Goal: Task Accomplishment & Management: Complete application form

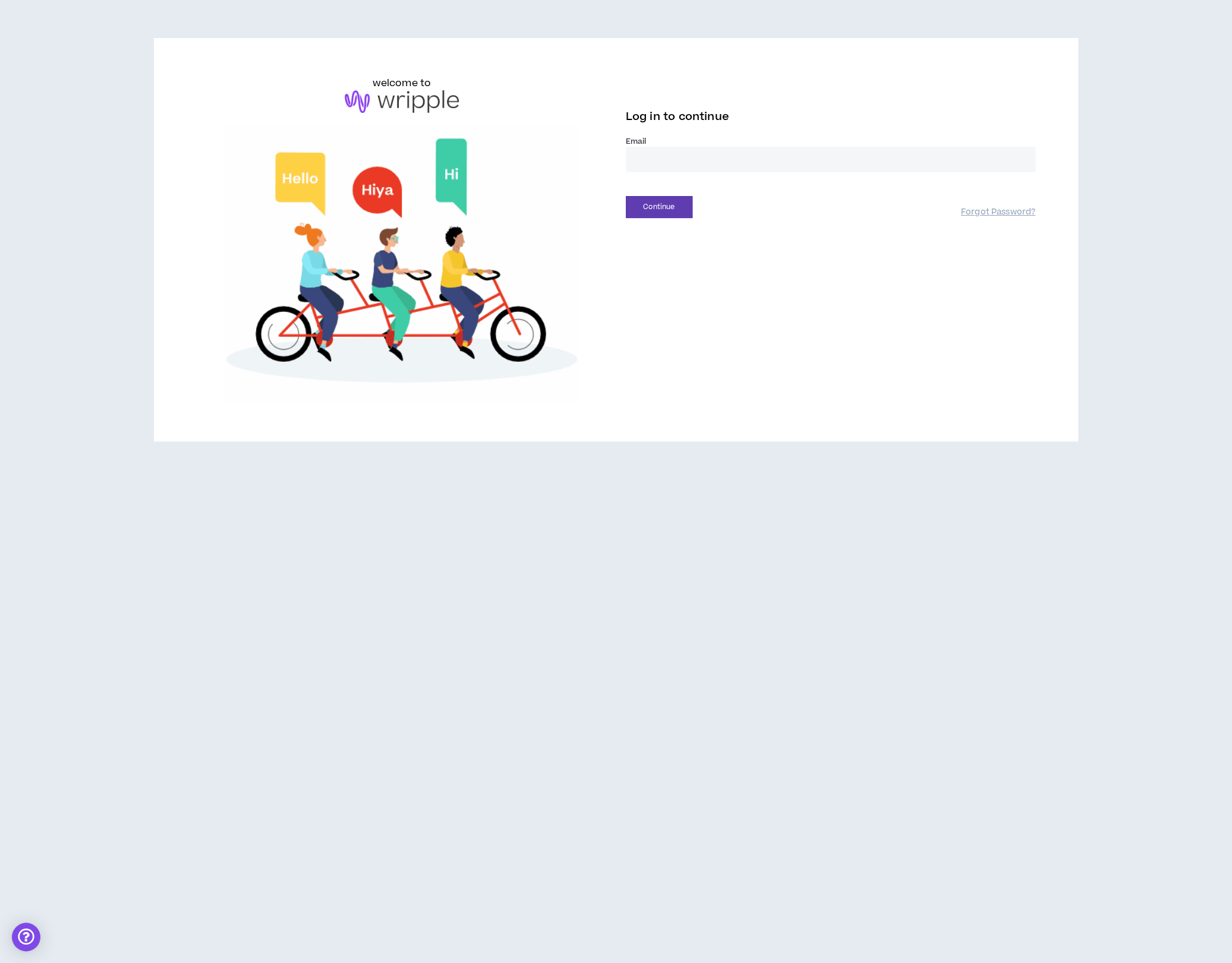
click at [736, 166] on input "email" at bounding box center [830, 160] width 409 height 26
type input "**********"
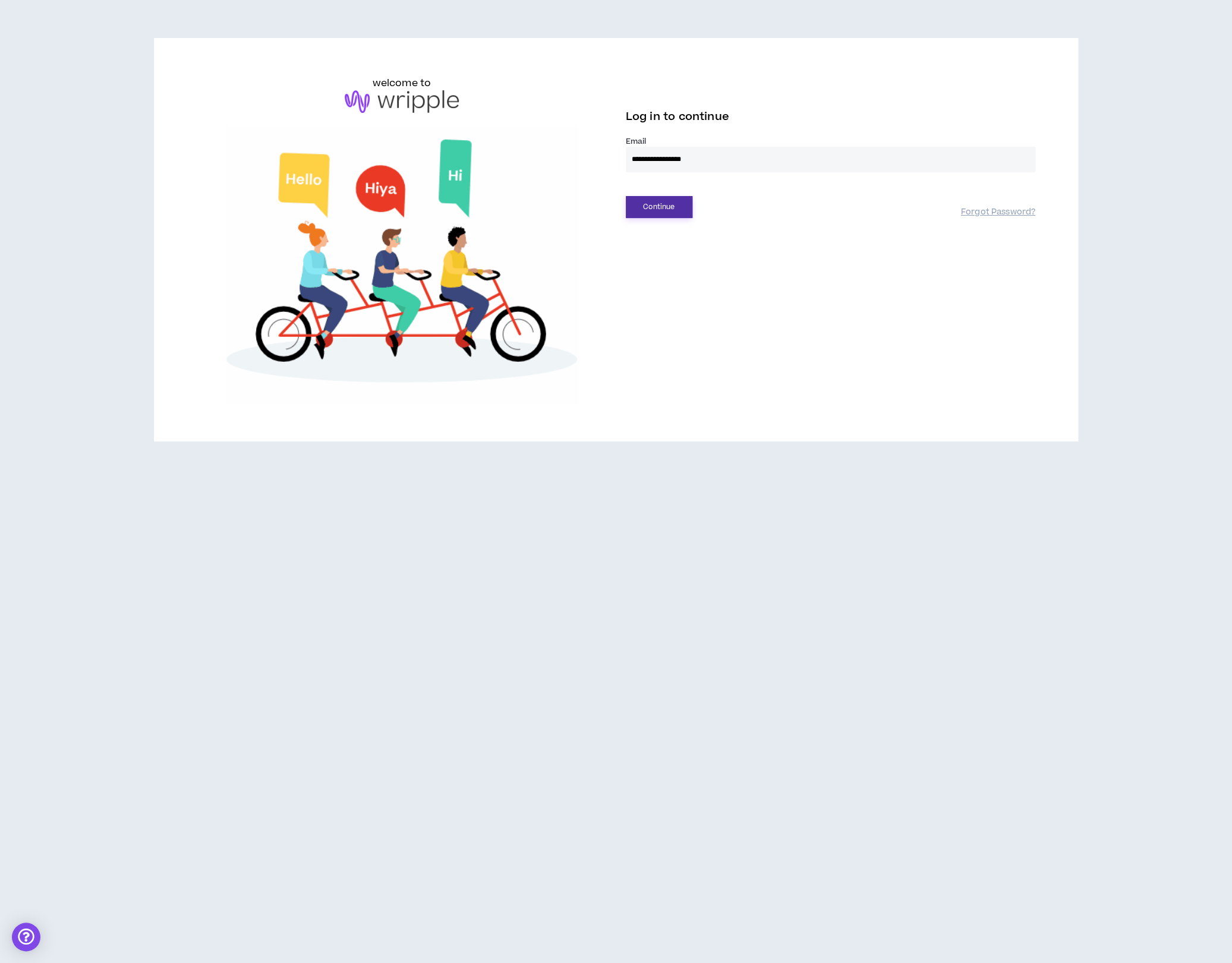
click at [663, 207] on button "Continue" at bounding box center [658, 207] width 66 height 22
click at [666, 264] on button "Login" at bounding box center [658, 261] width 66 height 22
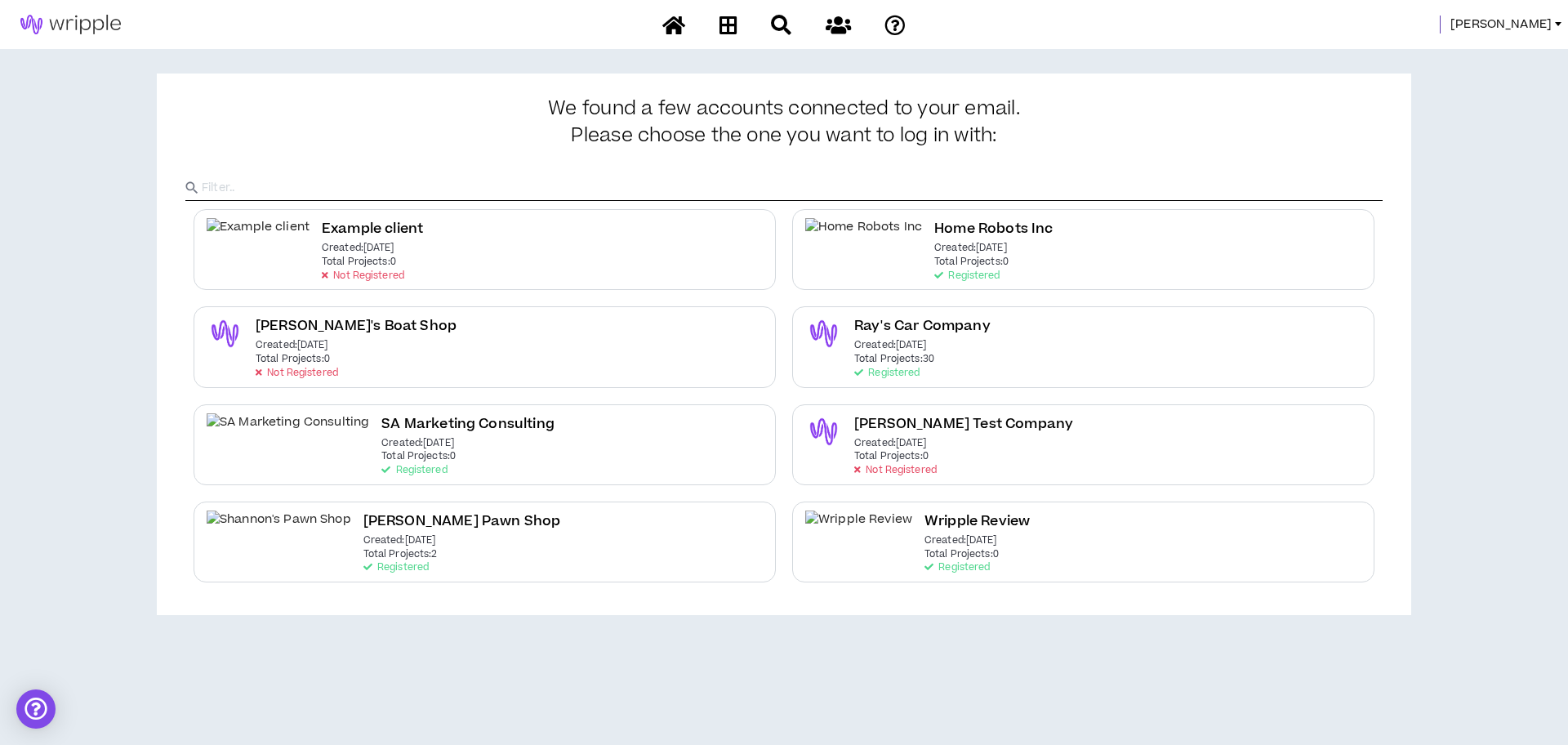
click at [1538, 29] on span "[PERSON_NAME]" at bounding box center [1500, 25] width 101 height 18
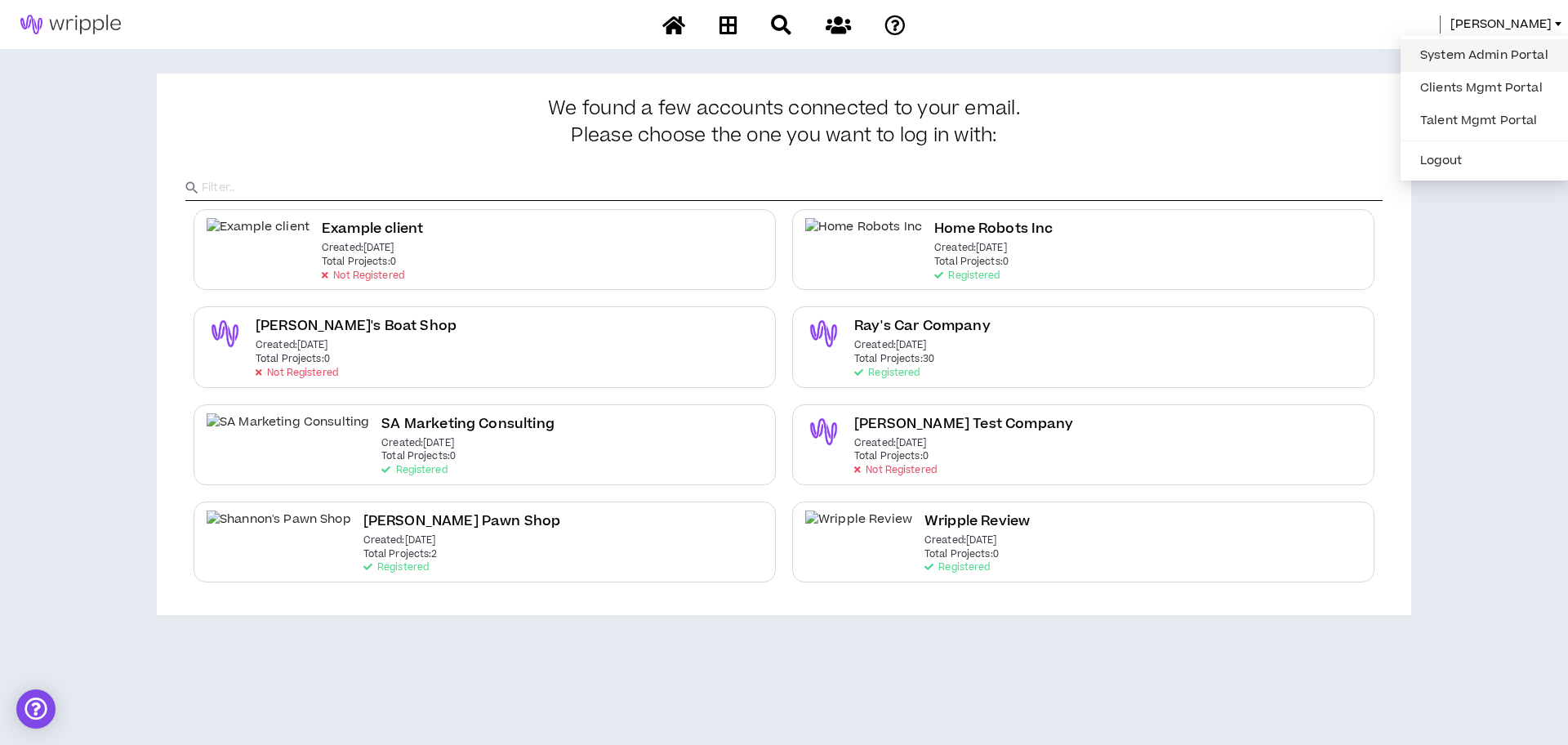
click at [1517, 56] on link "System Admin Portal" at bounding box center [1484, 55] width 148 height 25
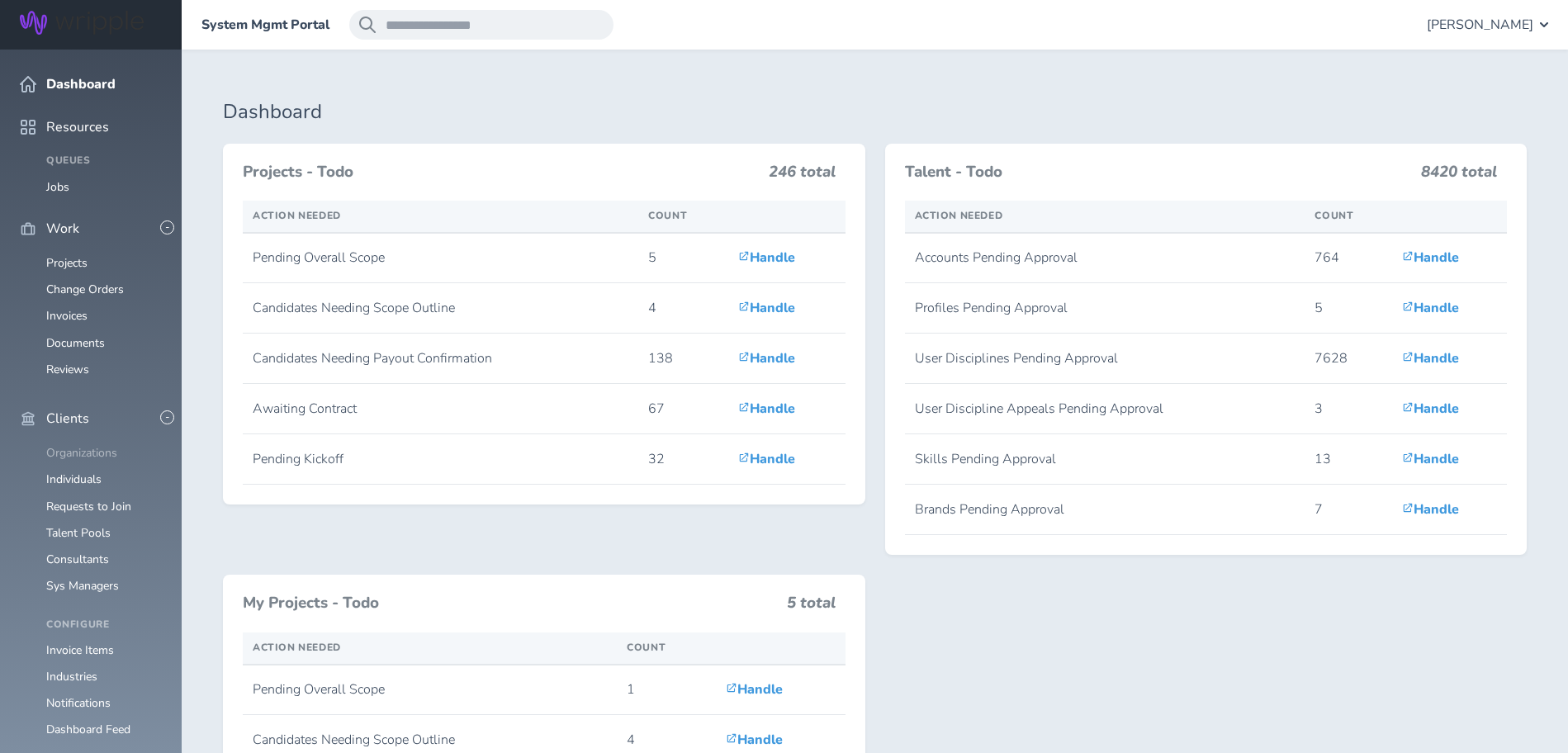
click at [76, 445] on link "Organizations" at bounding box center [82, 453] width 71 height 16
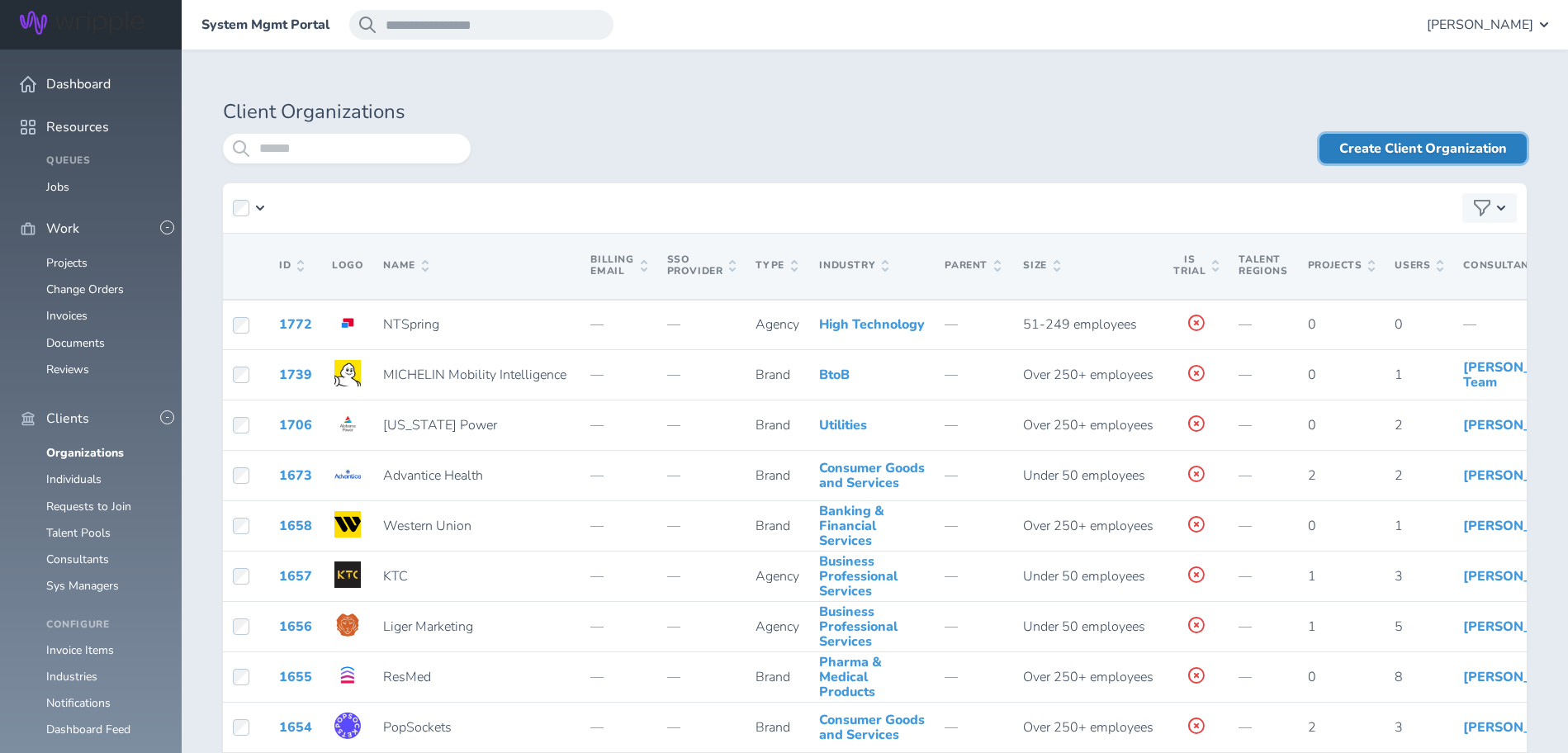
click at [1410, 145] on link "Create Client Organization" at bounding box center [1422, 149] width 207 height 30
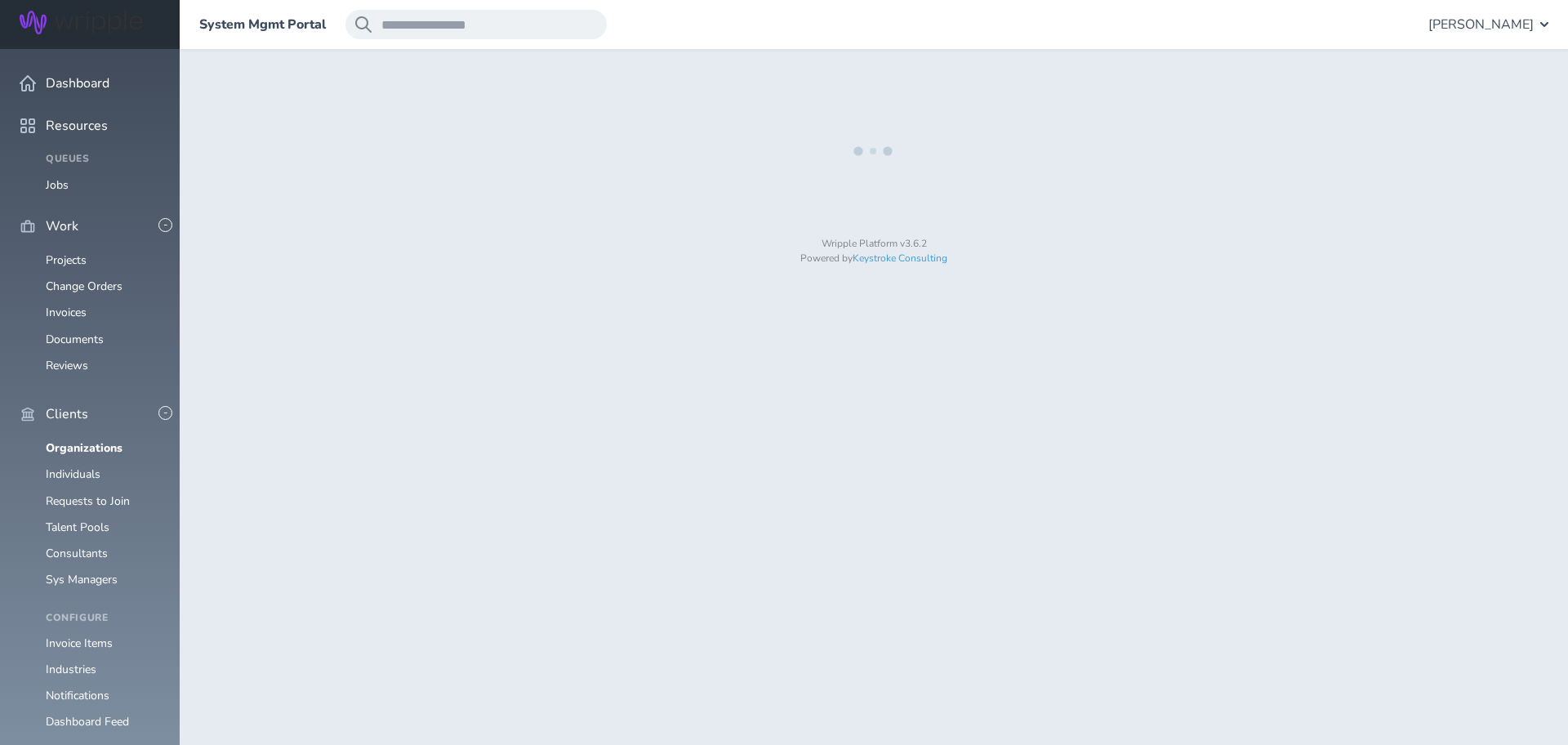
select select "*"
select select "**"
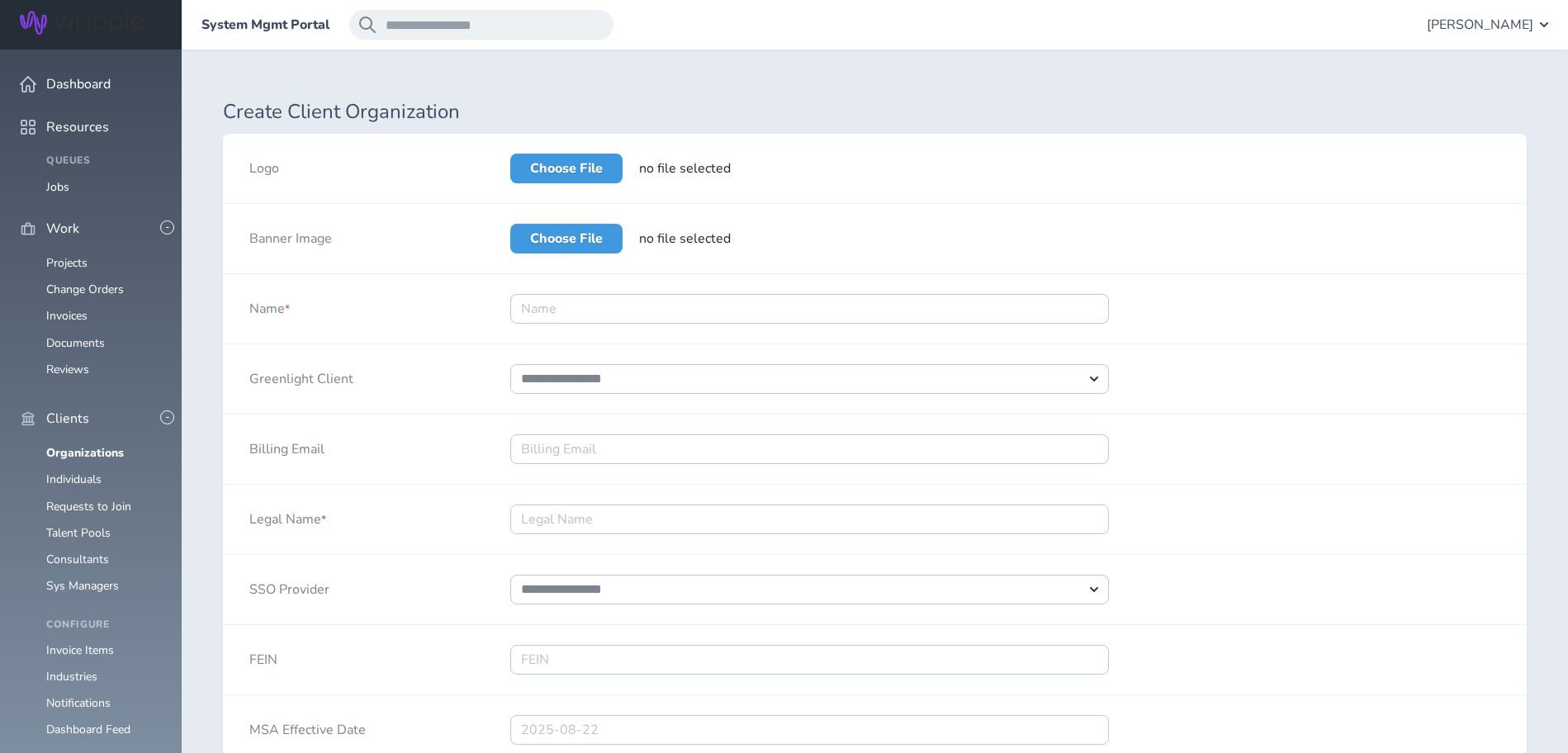
click at [686, 25] on div "System Mgmt Portal [PERSON_NAME]" at bounding box center [875, 25] width 1387 height 50
click at [677, 314] on input "Name *" at bounding box center [809, 309] width 599 height 30
type input "POP, Inc."
click at [583, 162] on label "Choose File" at bounding box center [565, 169] width 112 height 30
click at [510, 154] on input "Choose File" at bounding box center [510, 154] width 0 height 0
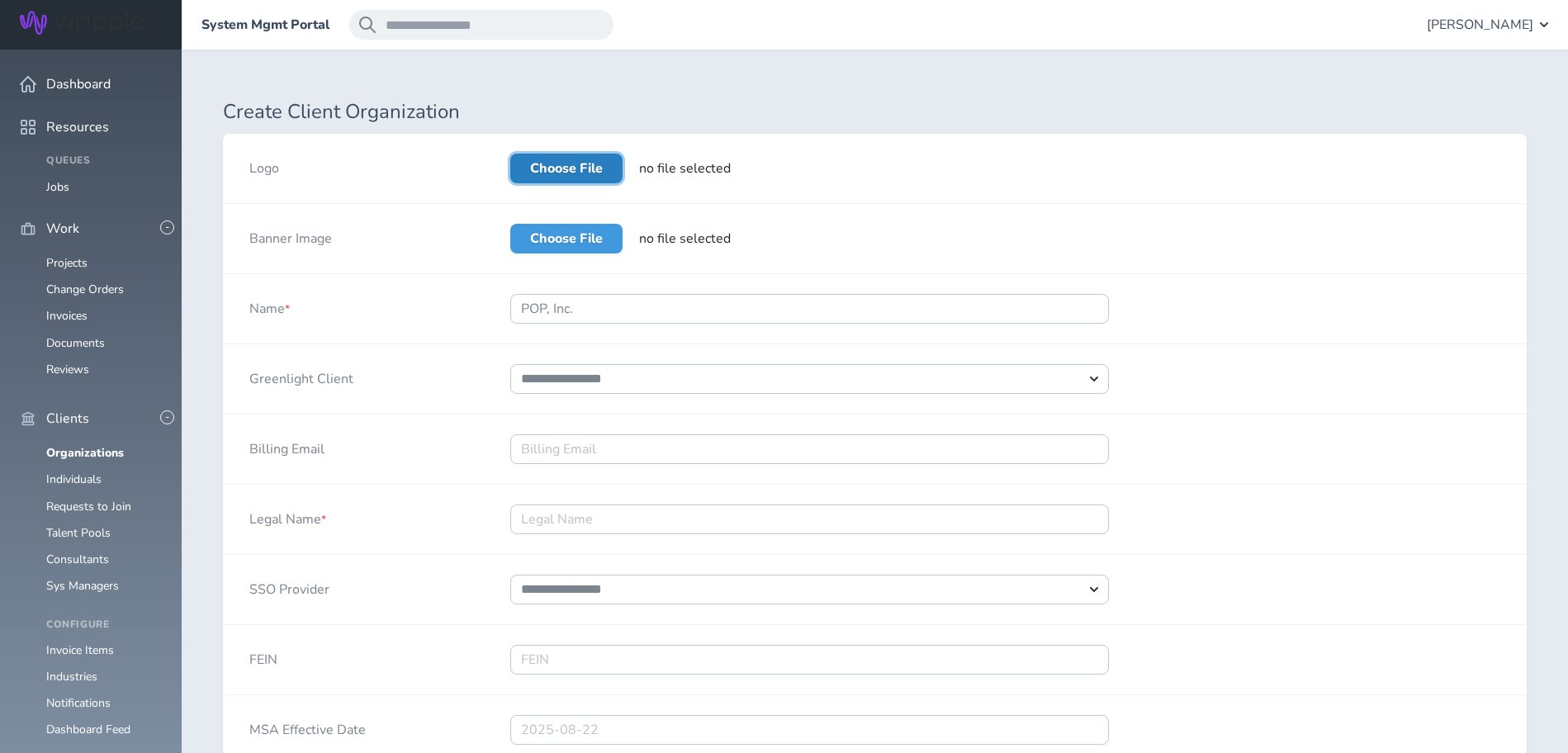
type input "**********"
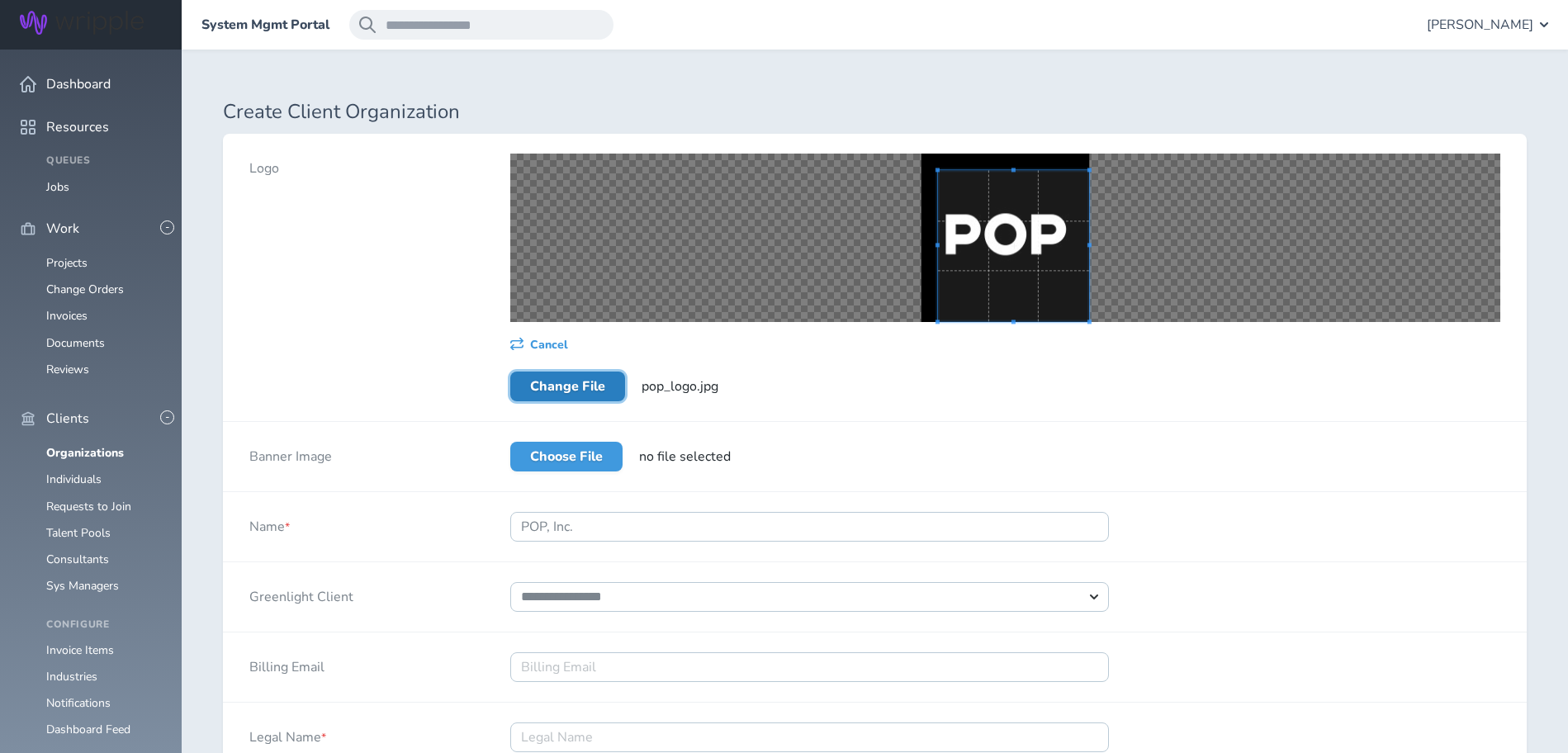
click at [1091, 320] on span at bounding box center [1089, 322] width 4 height 4
click at [913, 155] on div at bounding box center [1005, 238] width 990 height 169
click at [888, 431] on div "Choose File no file selected" at bounding box center [1005, 456] width 1042 height 69
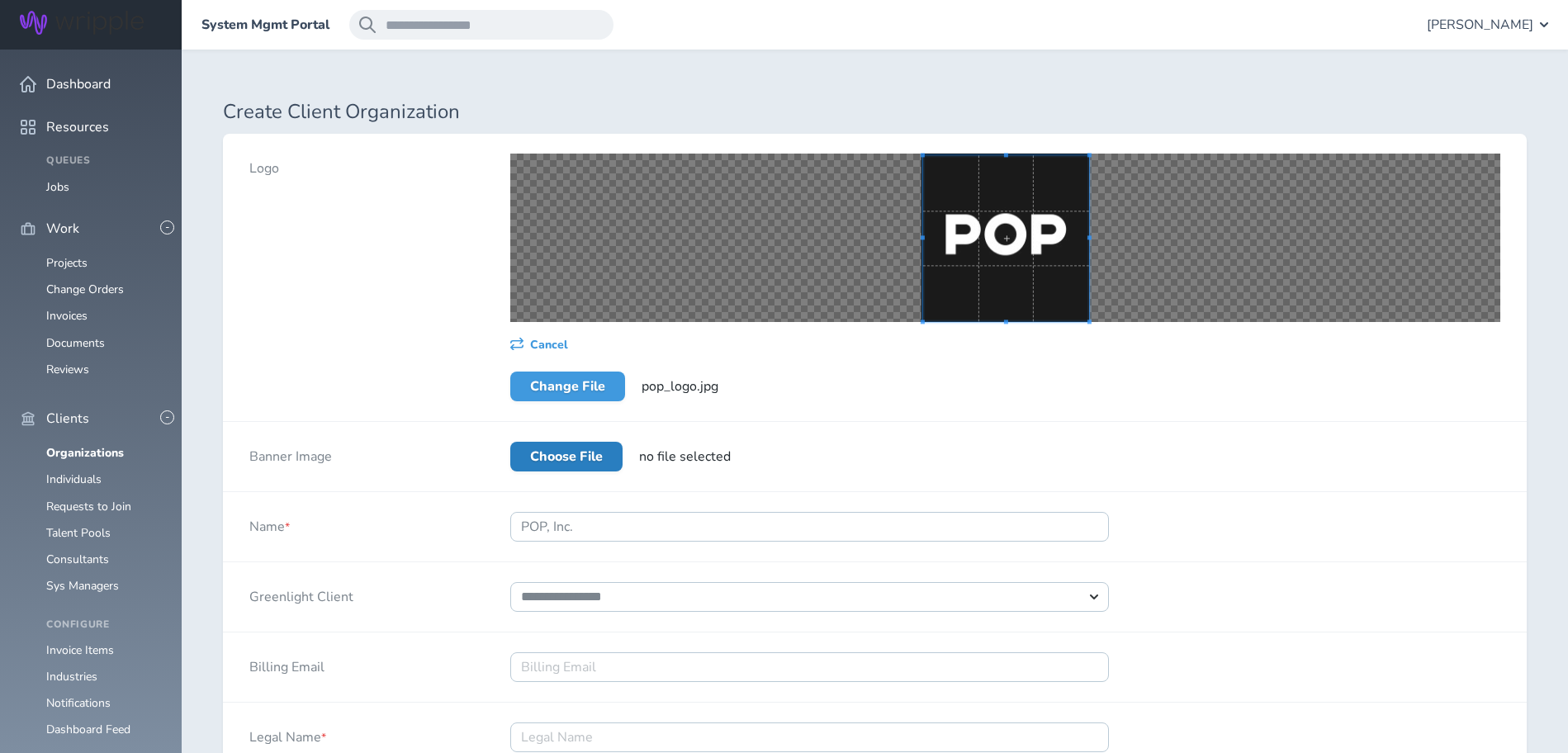
click at [561, 461] on label "Choose File" at bounding box center [565, 456] width 112 height 30
click at [510, 441] on input "Choose File" at bounding box center [510, 441] width 0 height 0
type input "**********"
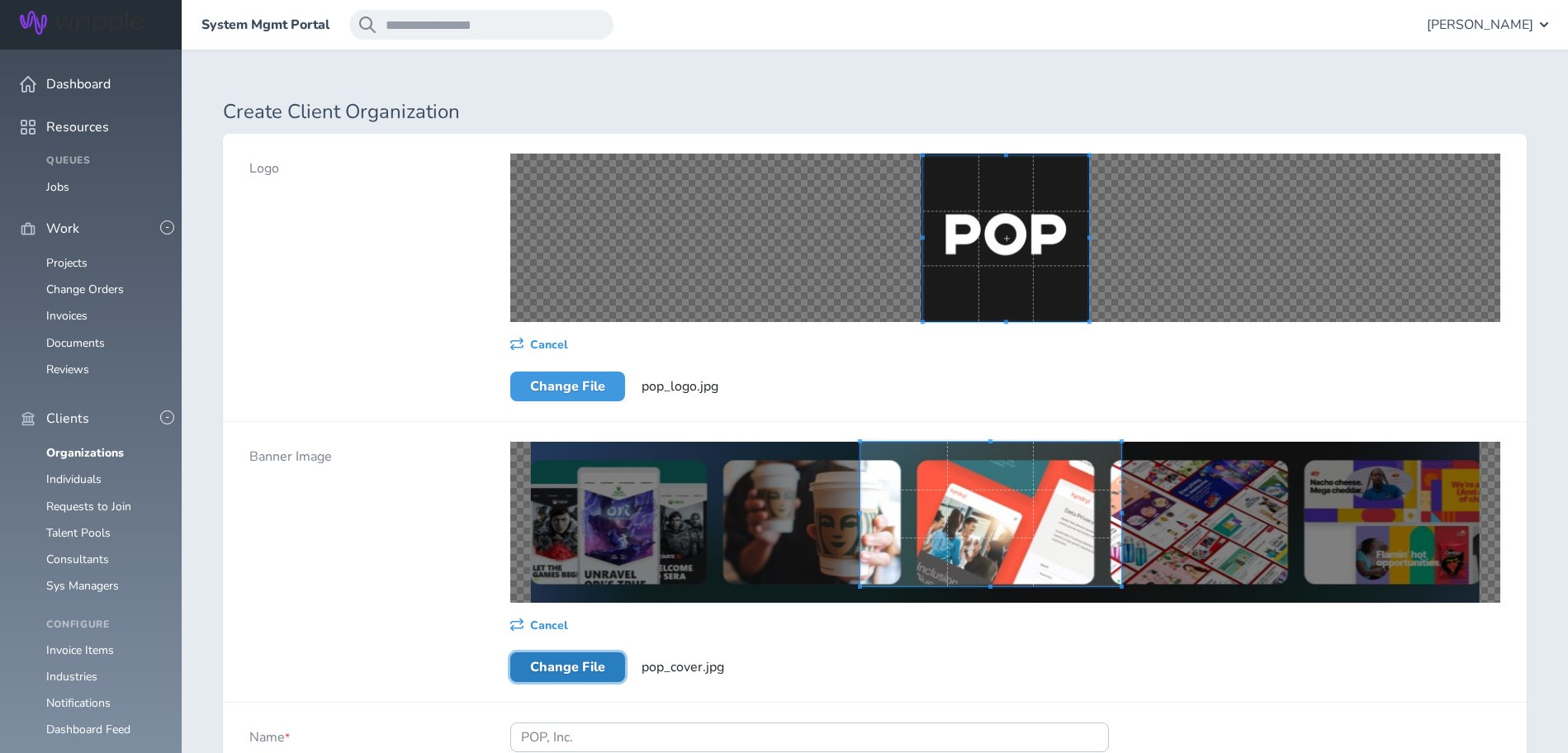
click at [771, 439] on div "Cancel Change File pop_cover.jpg" at bounding box center [1005, 562] width 1042 height 280
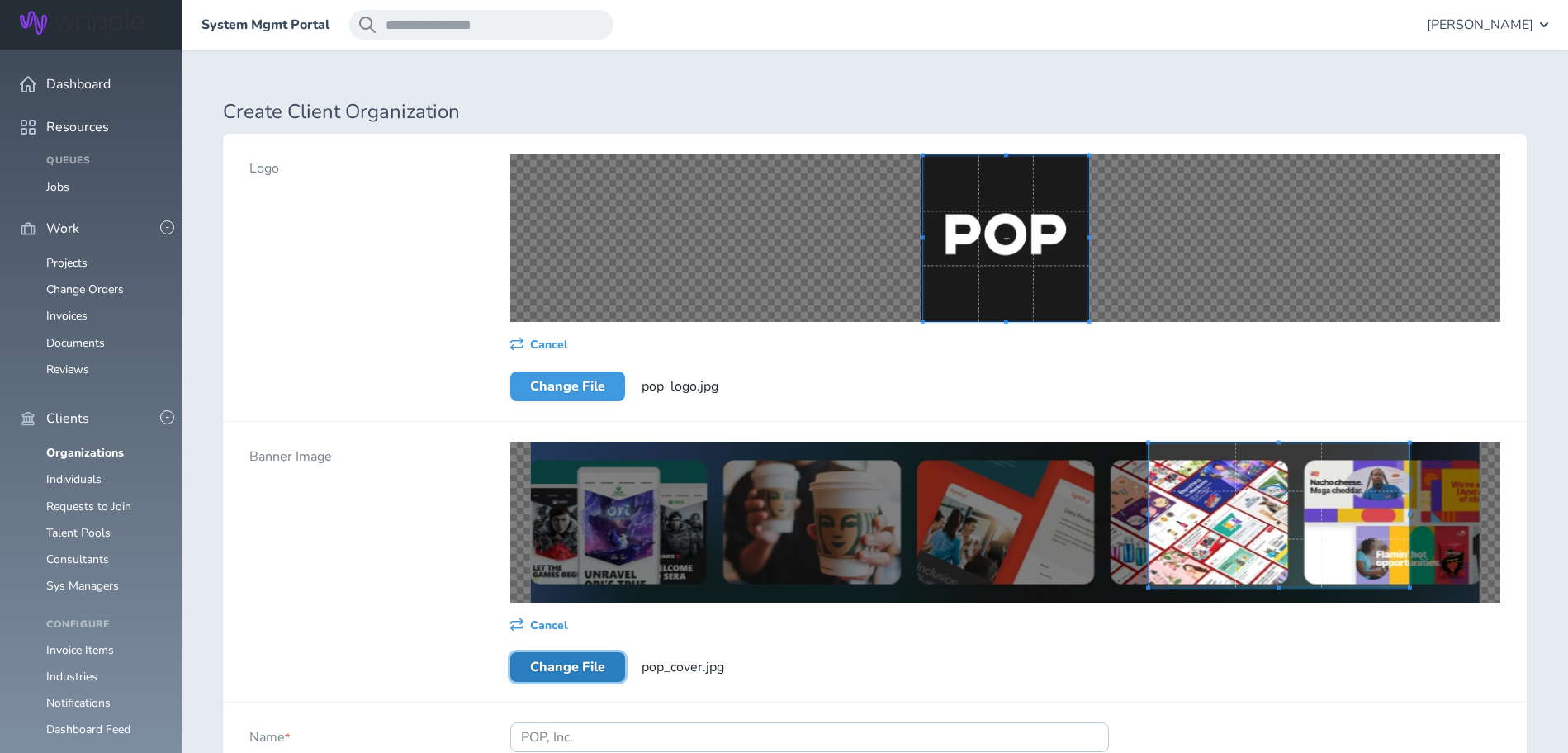
click at [1405, 523] on span at bounding box center [1278, 515] width 261 height 145
click at [1452, 598] on div at bounding box center [1005, 522] width 990 height 161
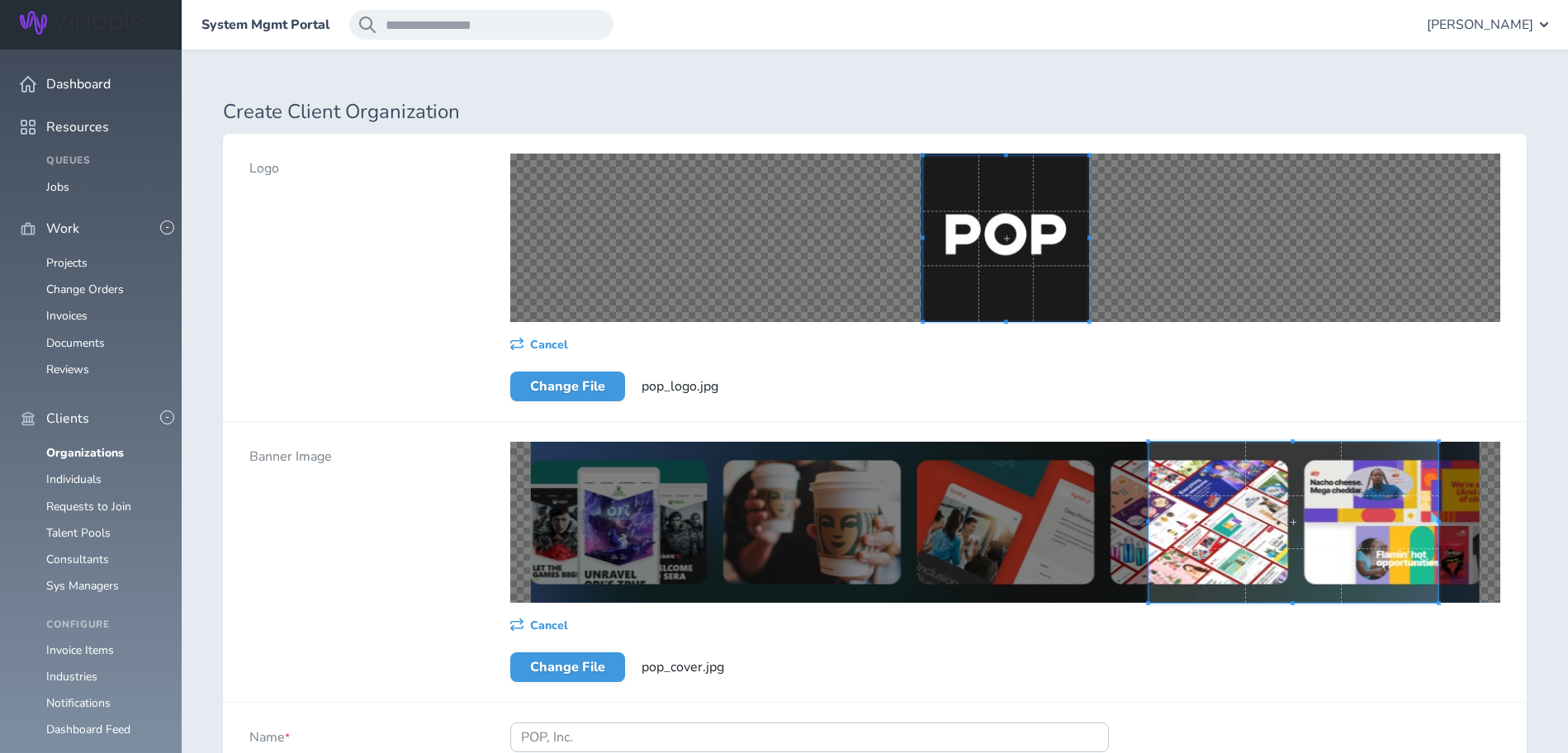
click at [885, 652] on div "Cancel Change File pop_cover.jpg" at bounding box center [1005, 562] width 1042 height 280
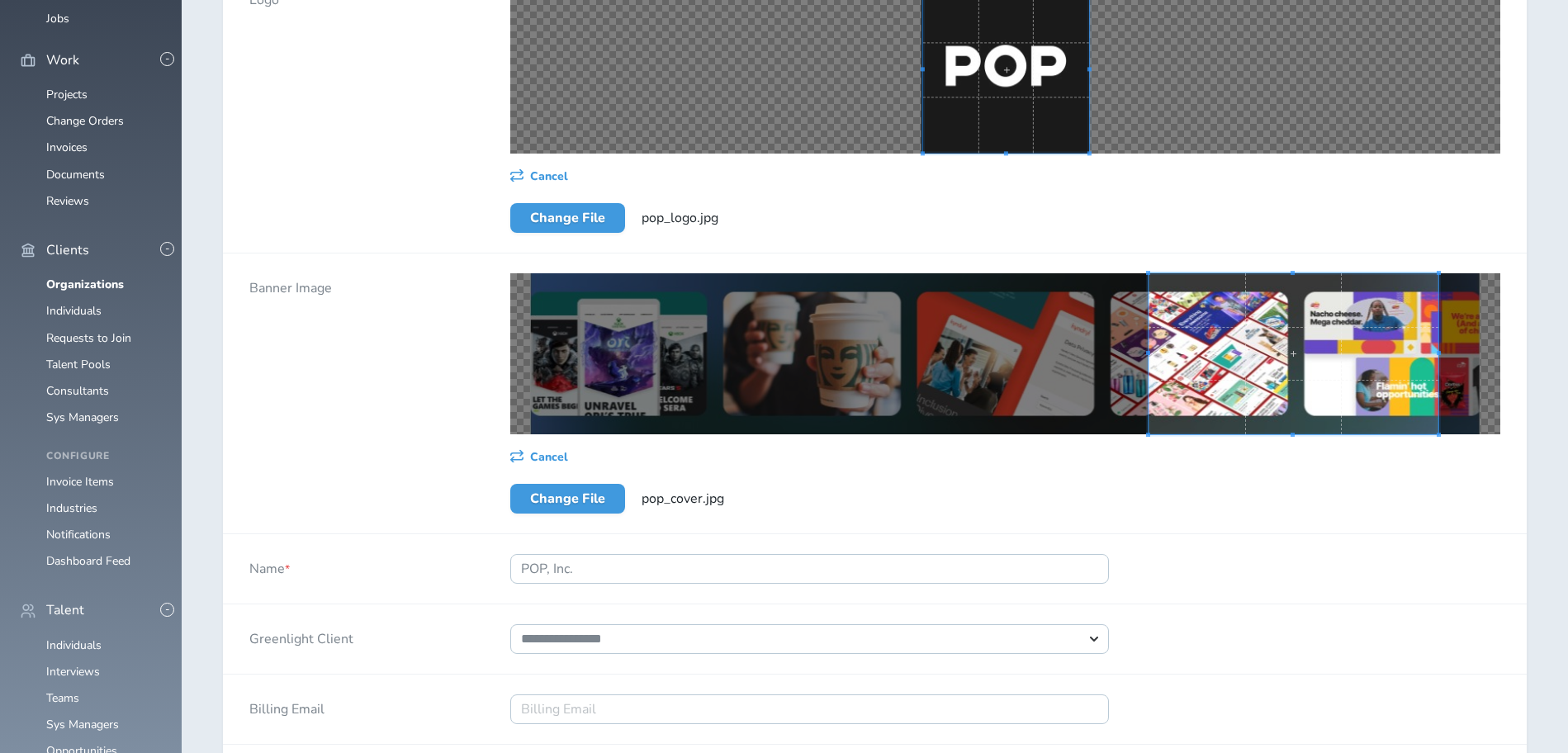
scroll to position [253, 0]
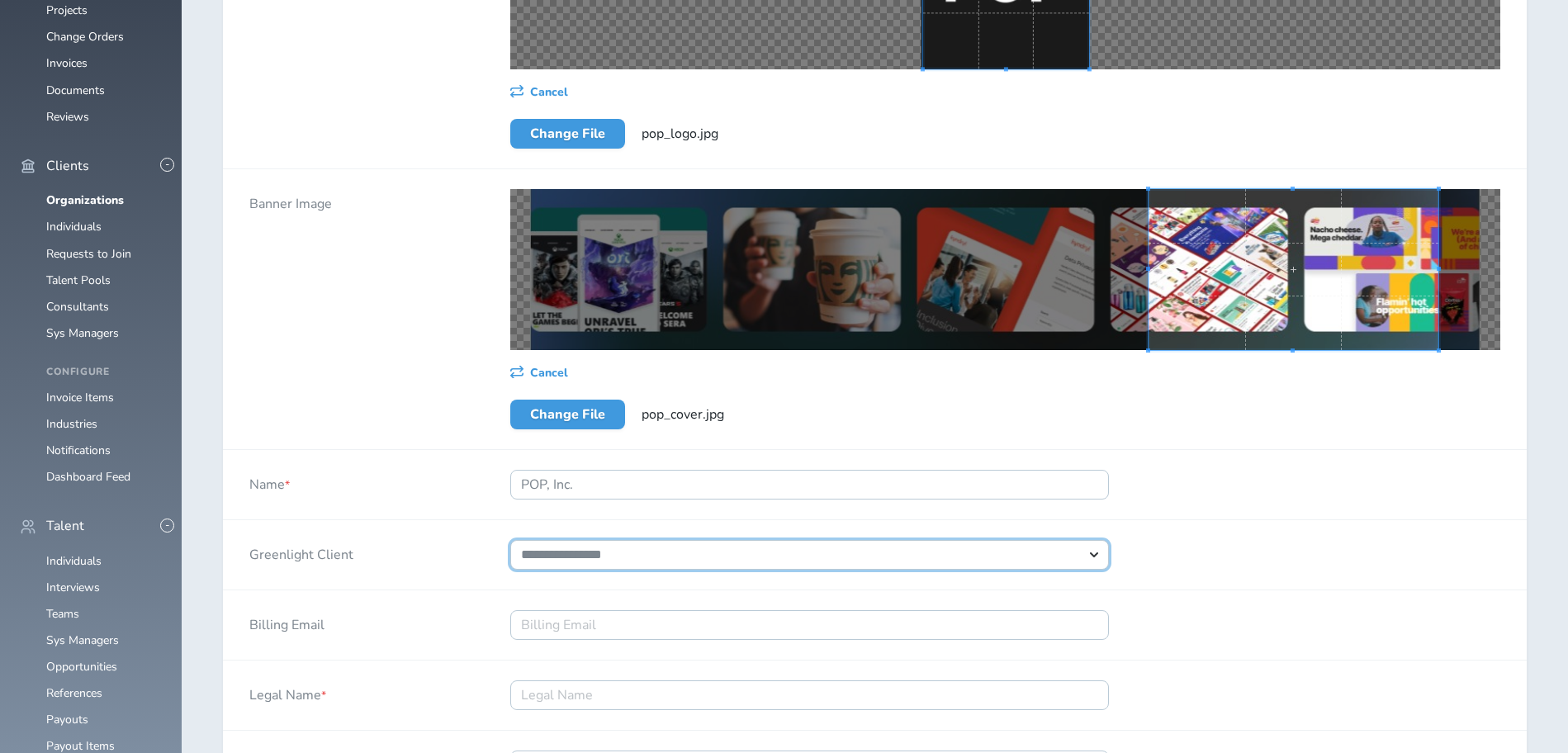
click at [510, 540] on select "**********" at bounding box center [809, 555] width 599 height 30
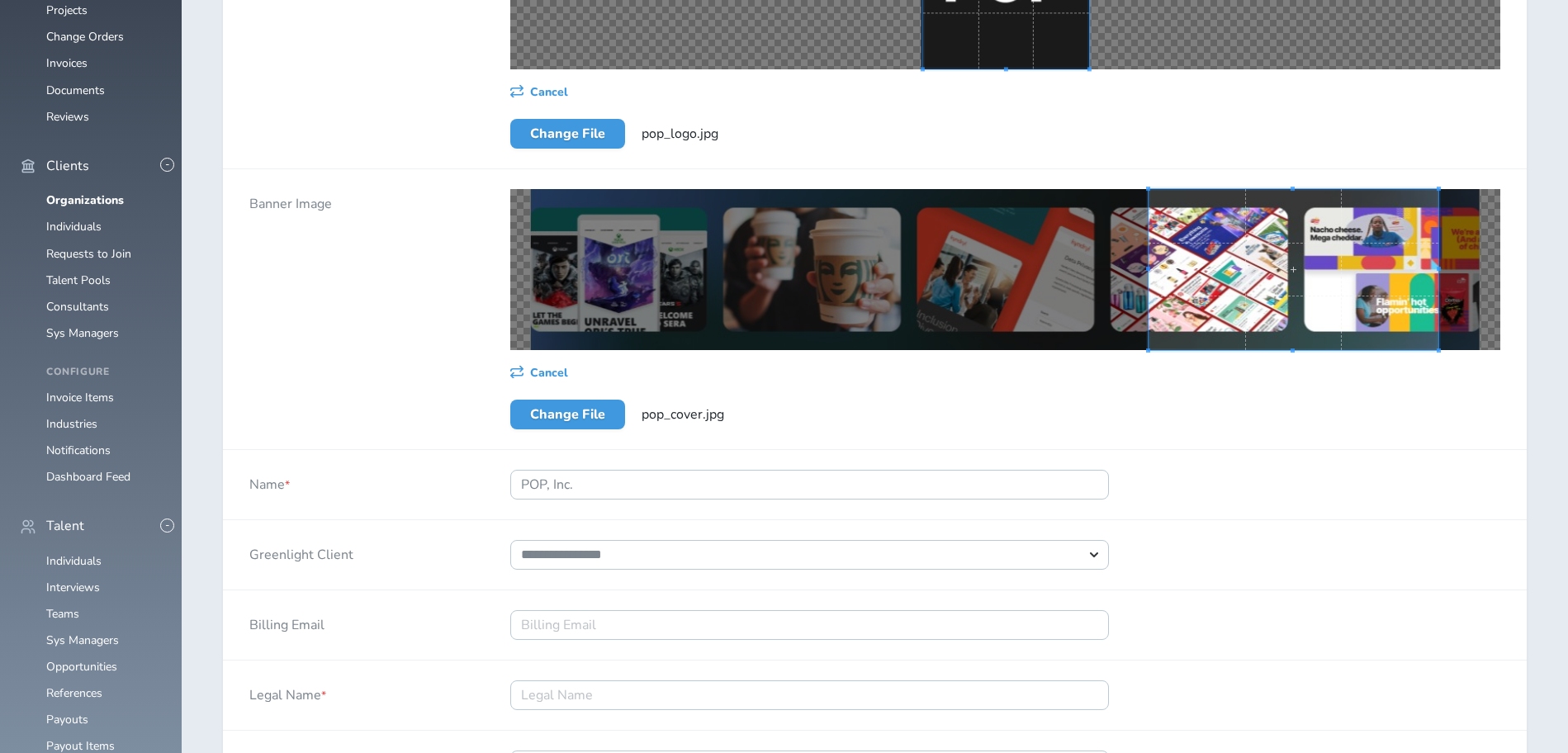
click at [1261, 513] on div "Name * POP, Inc." at bounding box center [875, 485] width 1303 height 70
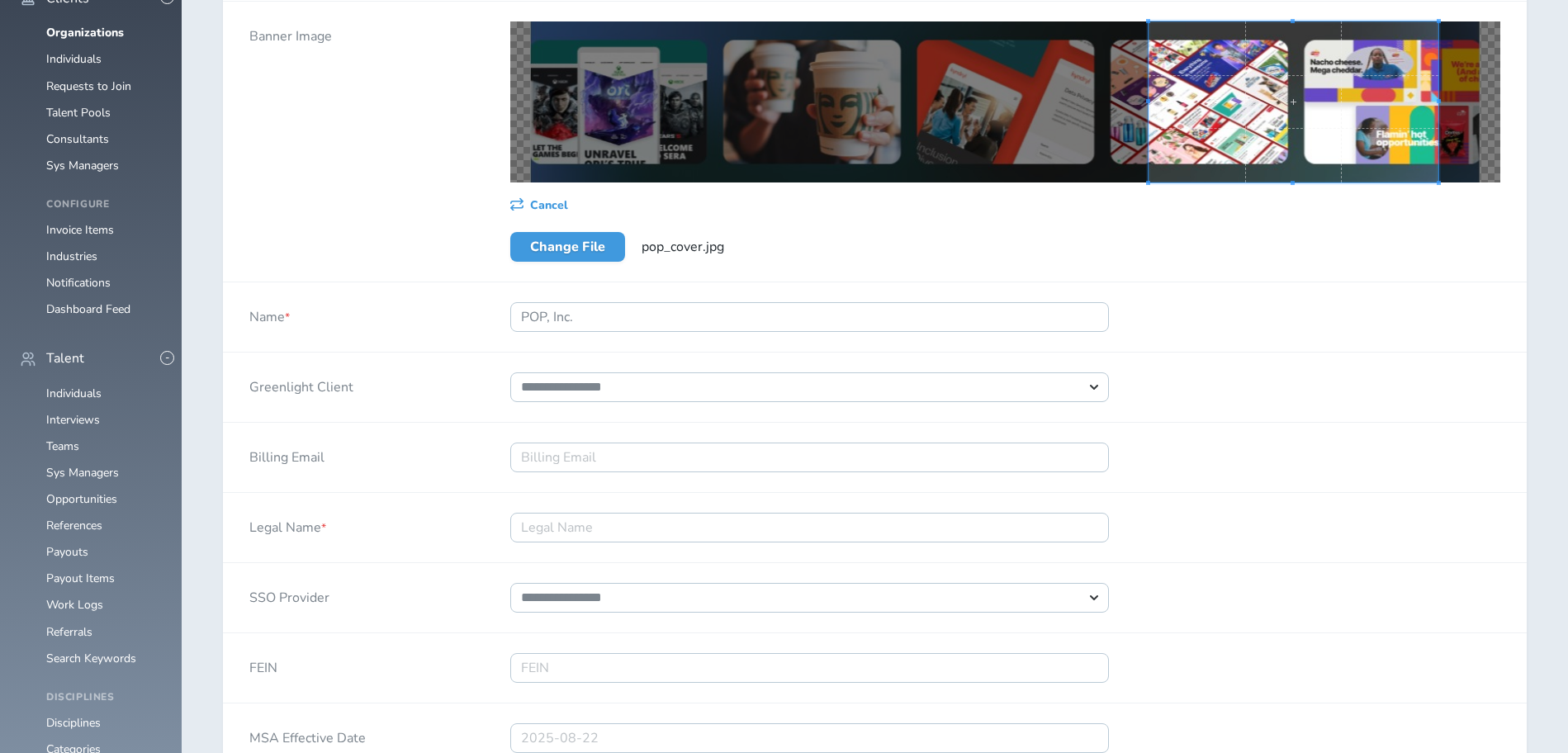
scroll to position [421, 0]
click at [608, 520] on input "Legal Name *" at bounding box center [809, 527] width 599 height 30
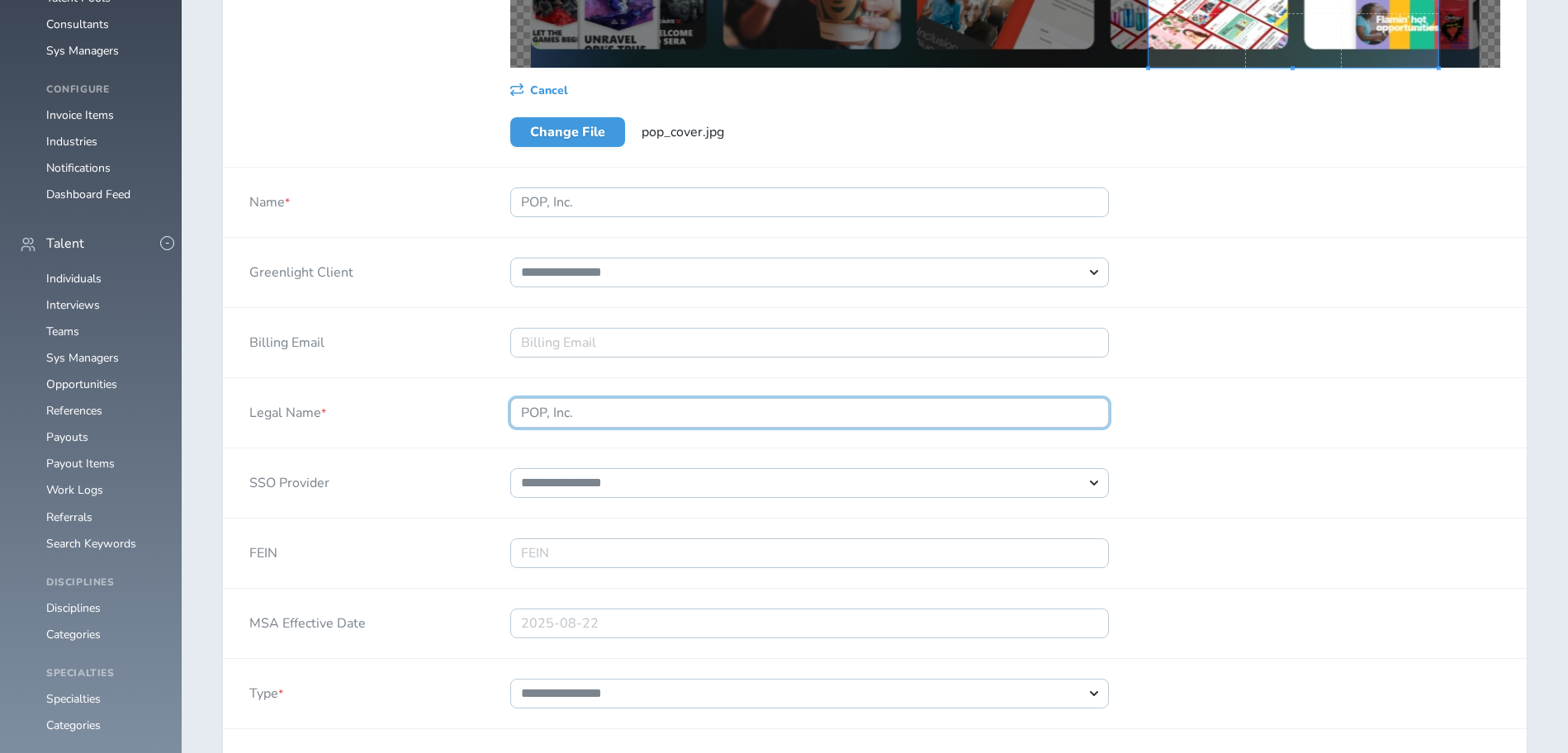
scroll to position [589, 0]
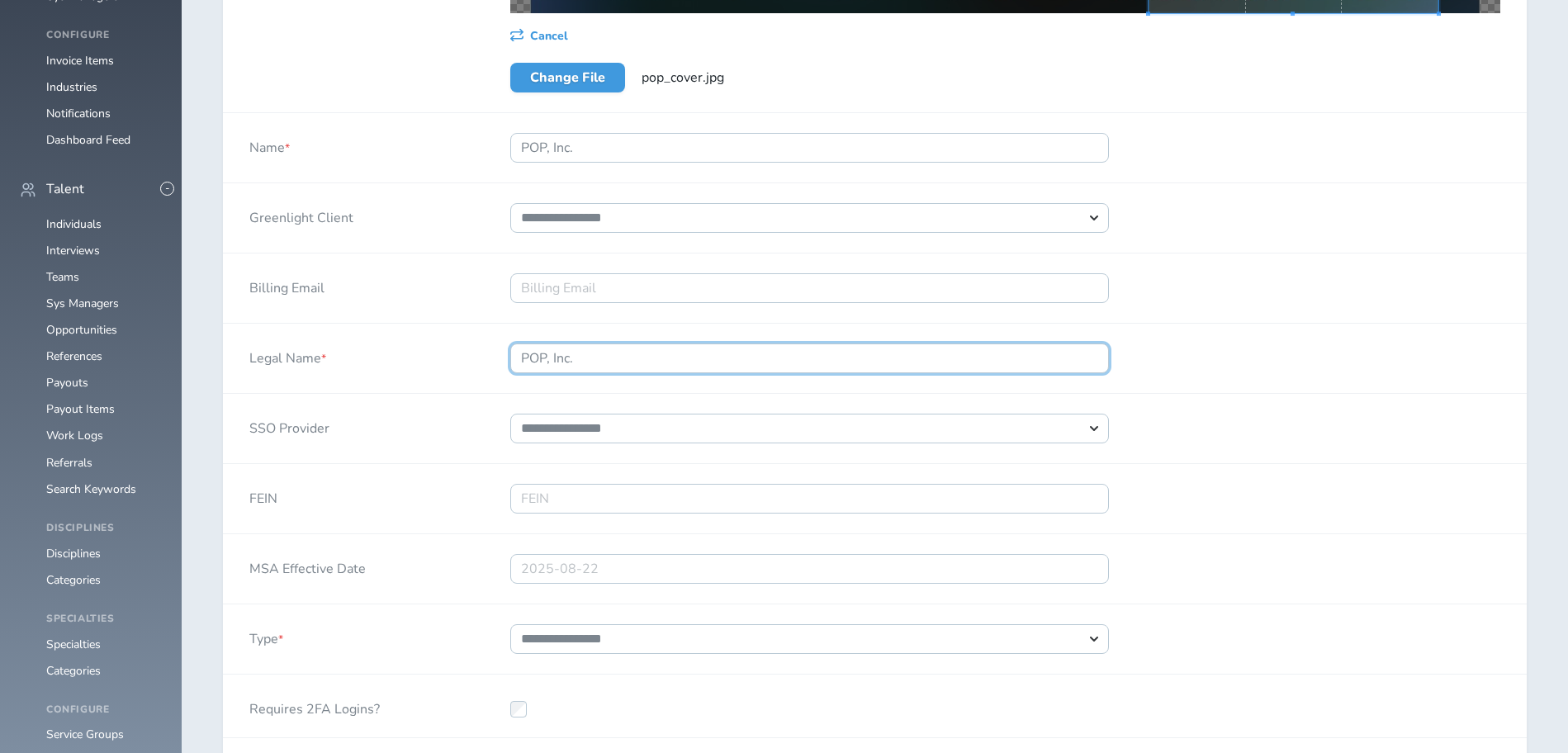
type input "POP, Inc."
click at [1314, 490] on div "FEIN" at bounding box center [875, 499] width 1303 height 70
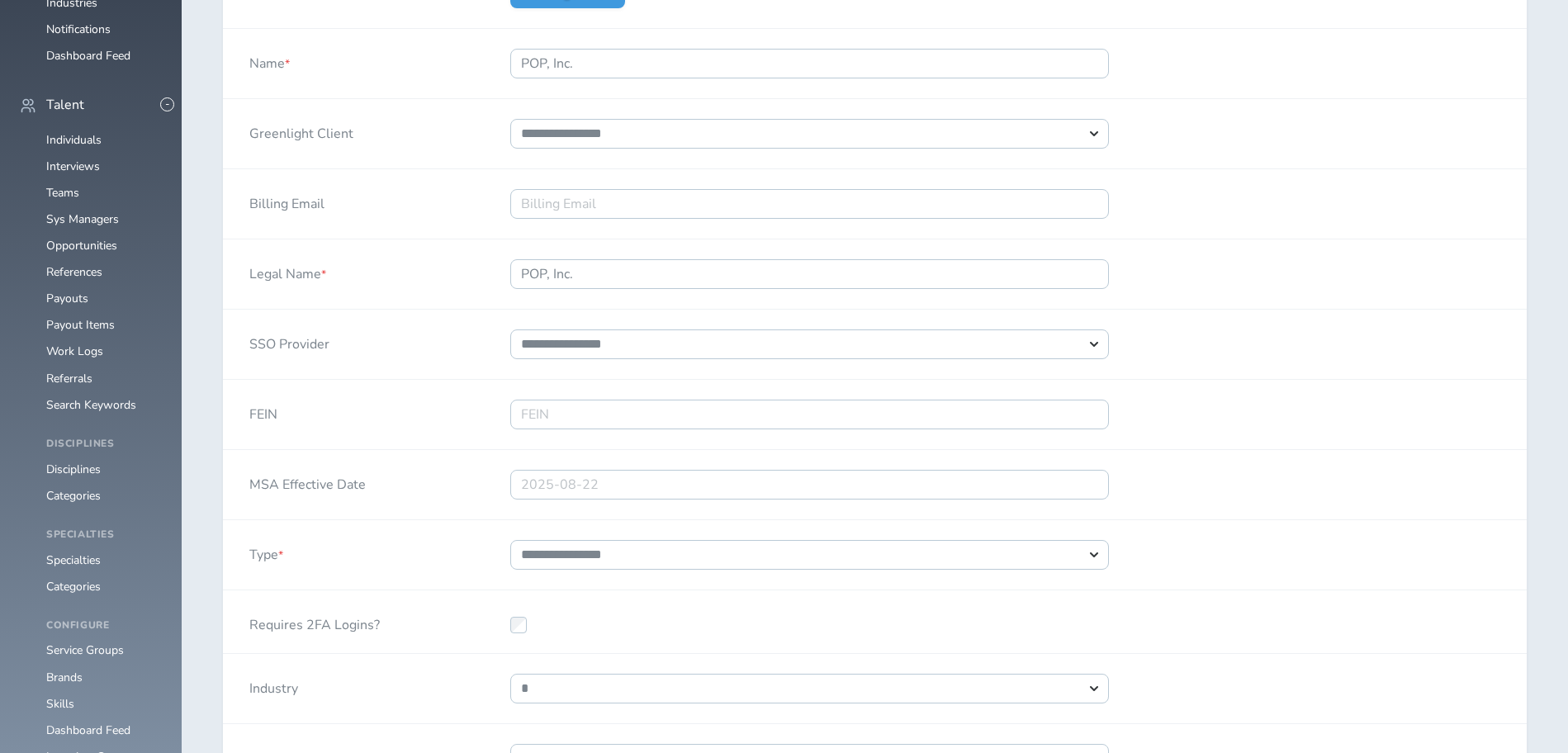
scroll to position [758, 0]
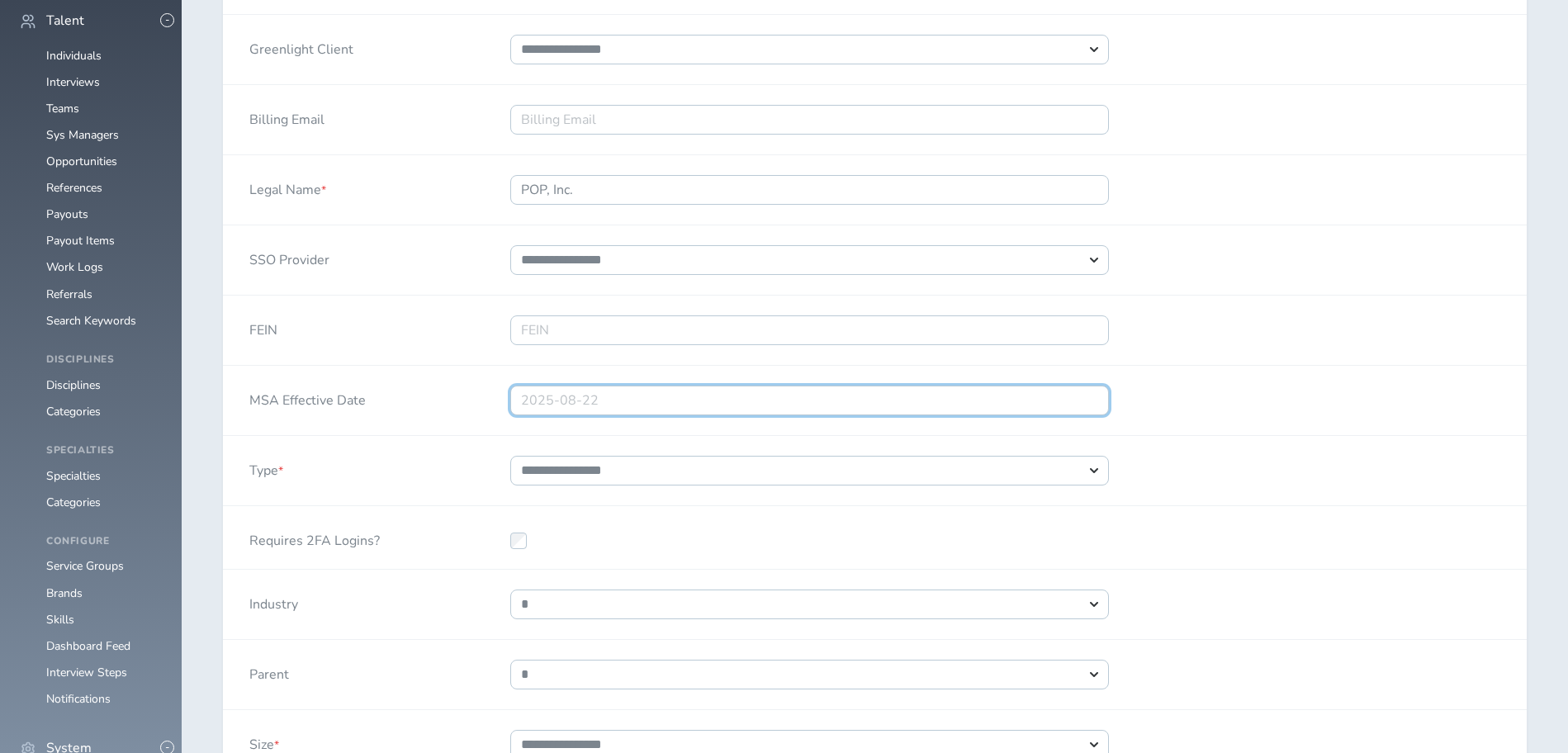
click at [629, 394] on input "text" at bounding box center [809, 401] width 599 height 30
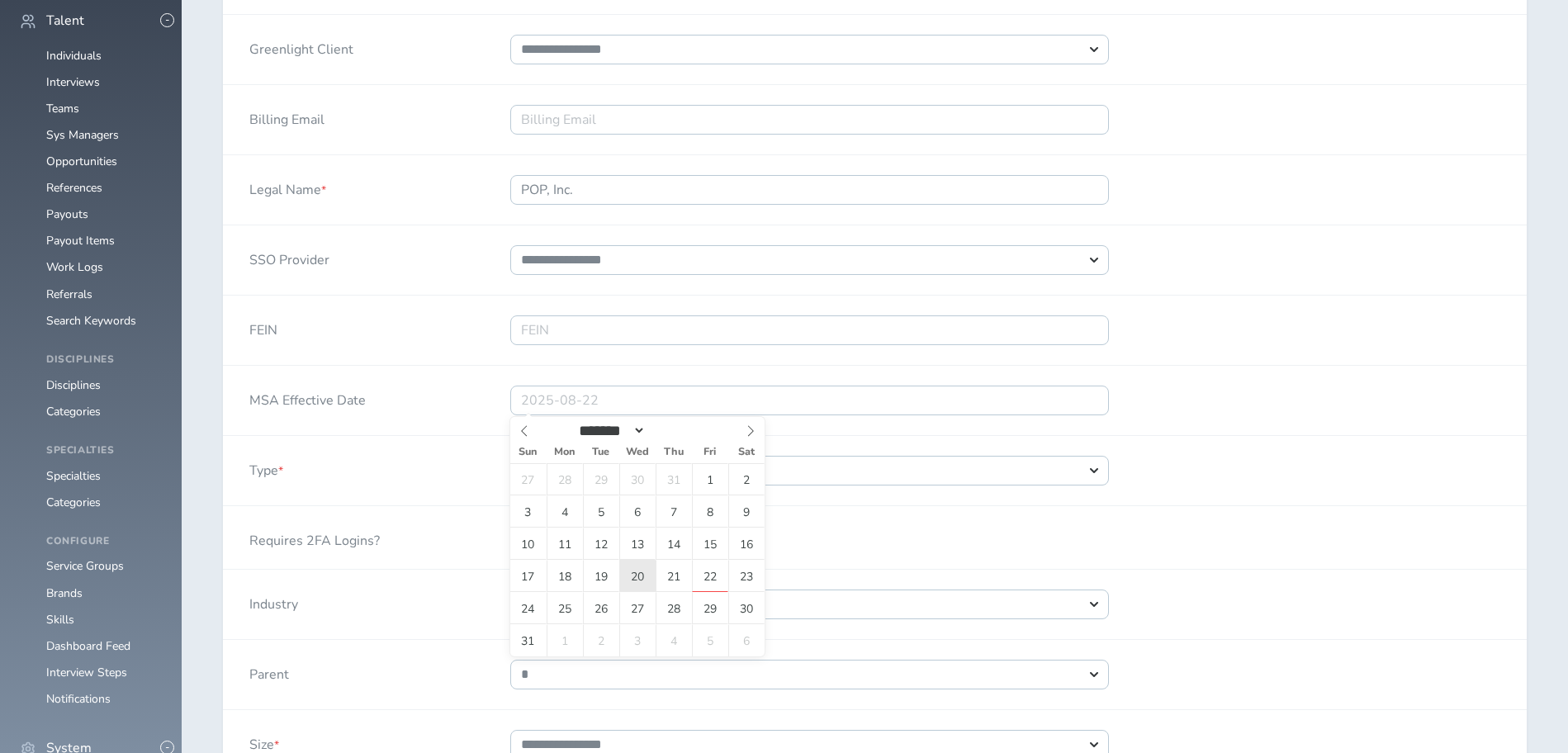
click at [643, 577] on span "20" at bounding box center [637, 575] width 37 height 32
type input "2025-08-20"
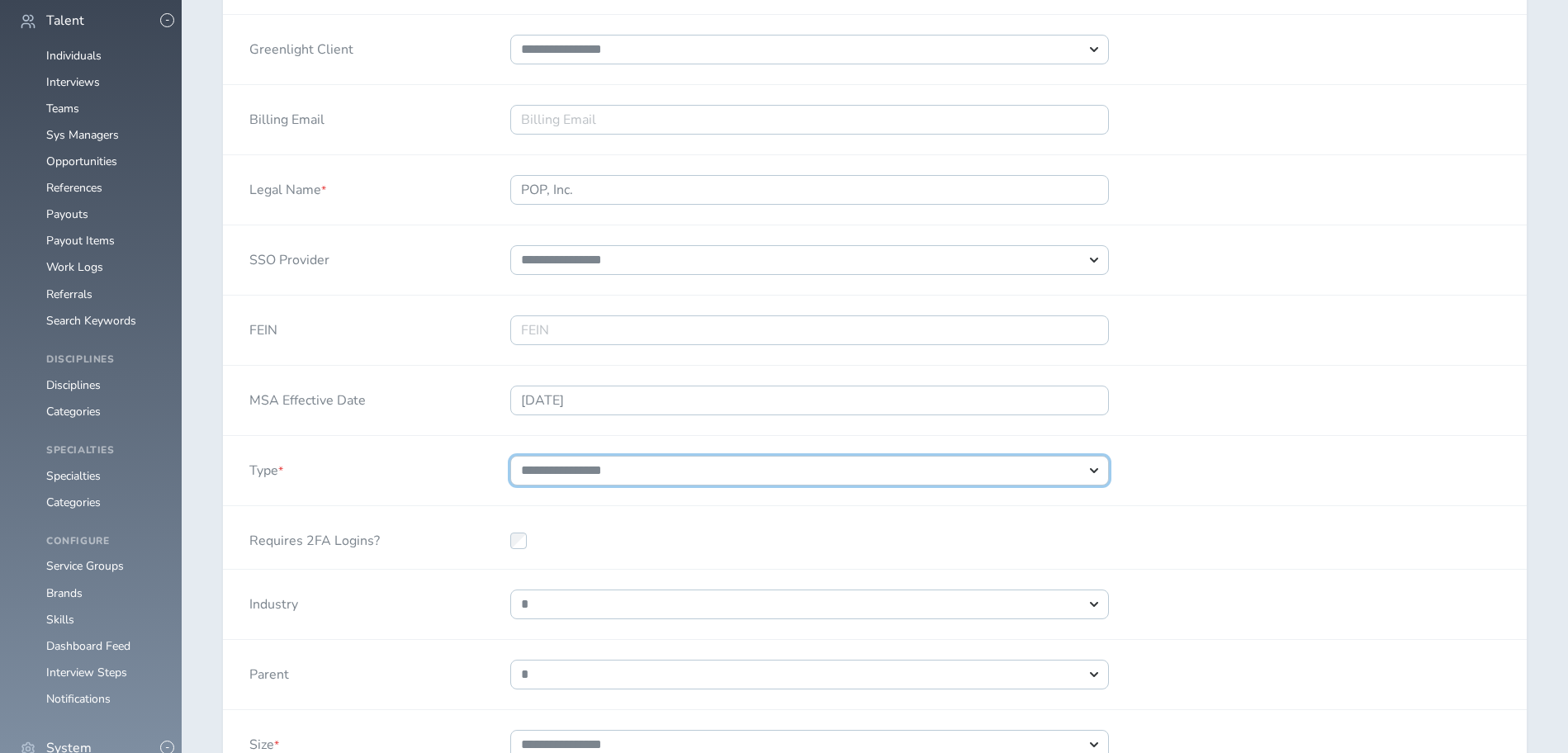
click at [510, 455] on select "**********" at bounding box center [809, 470] width 599 height 30
select select "*"
click option "******" at bounding box center [0, 0] width 0 height 0
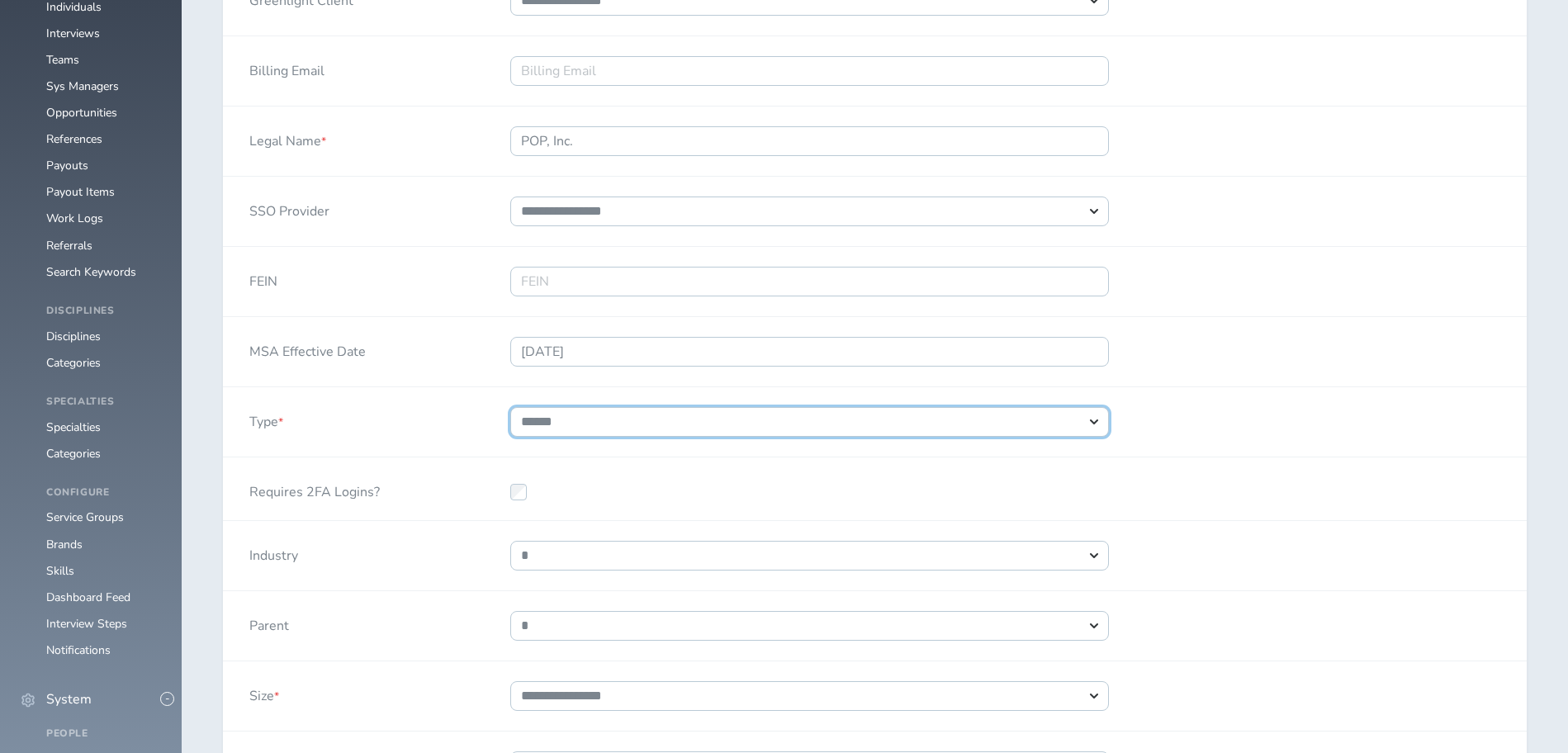
scroll to position [842, 0]
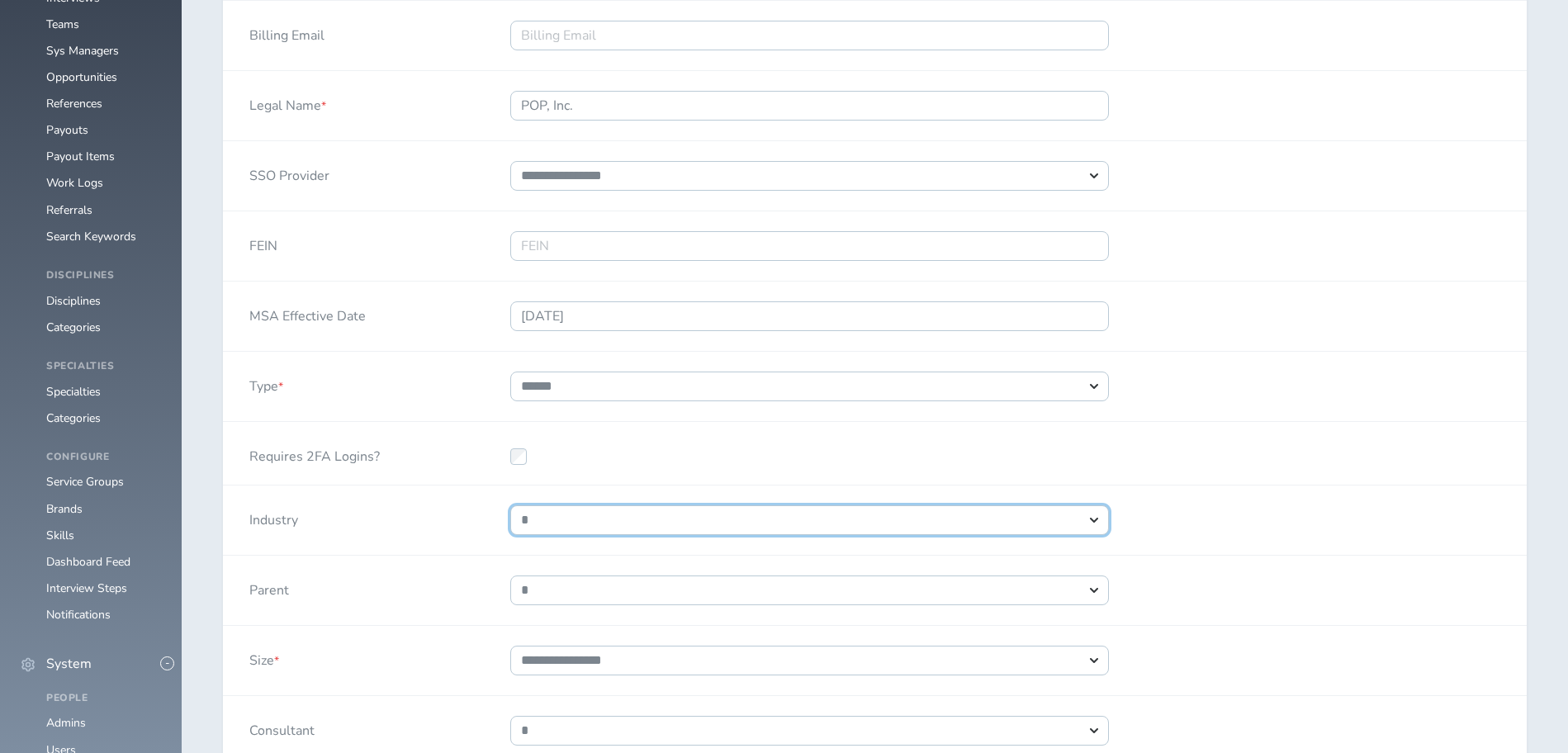
click at [510, 505] on select "**********" at bounding box center [809, 520] width 599 height 30
select select "*"
click option "**********" at bounding box center [0, 0] width 0 height 0
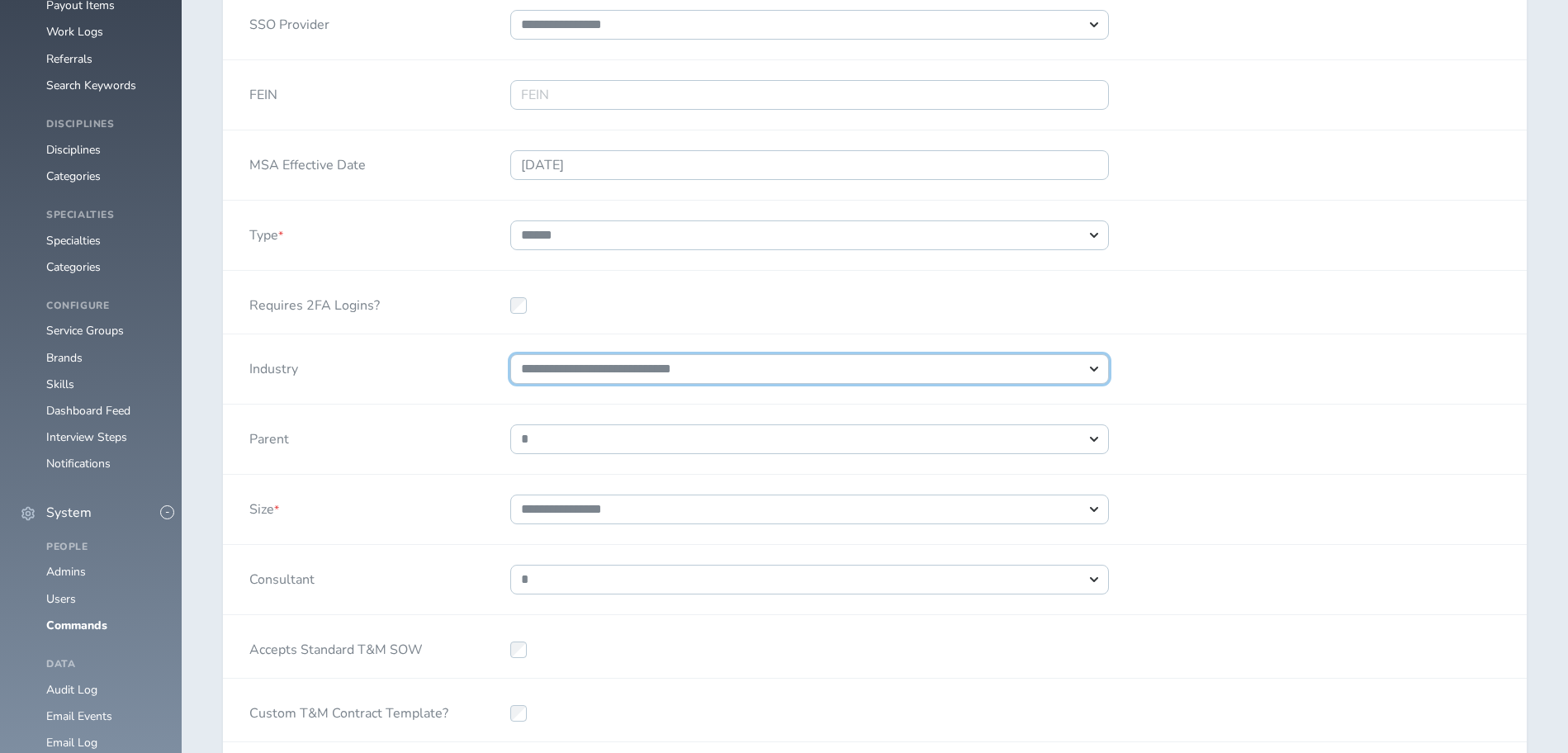
scroll to position [1011, 0]
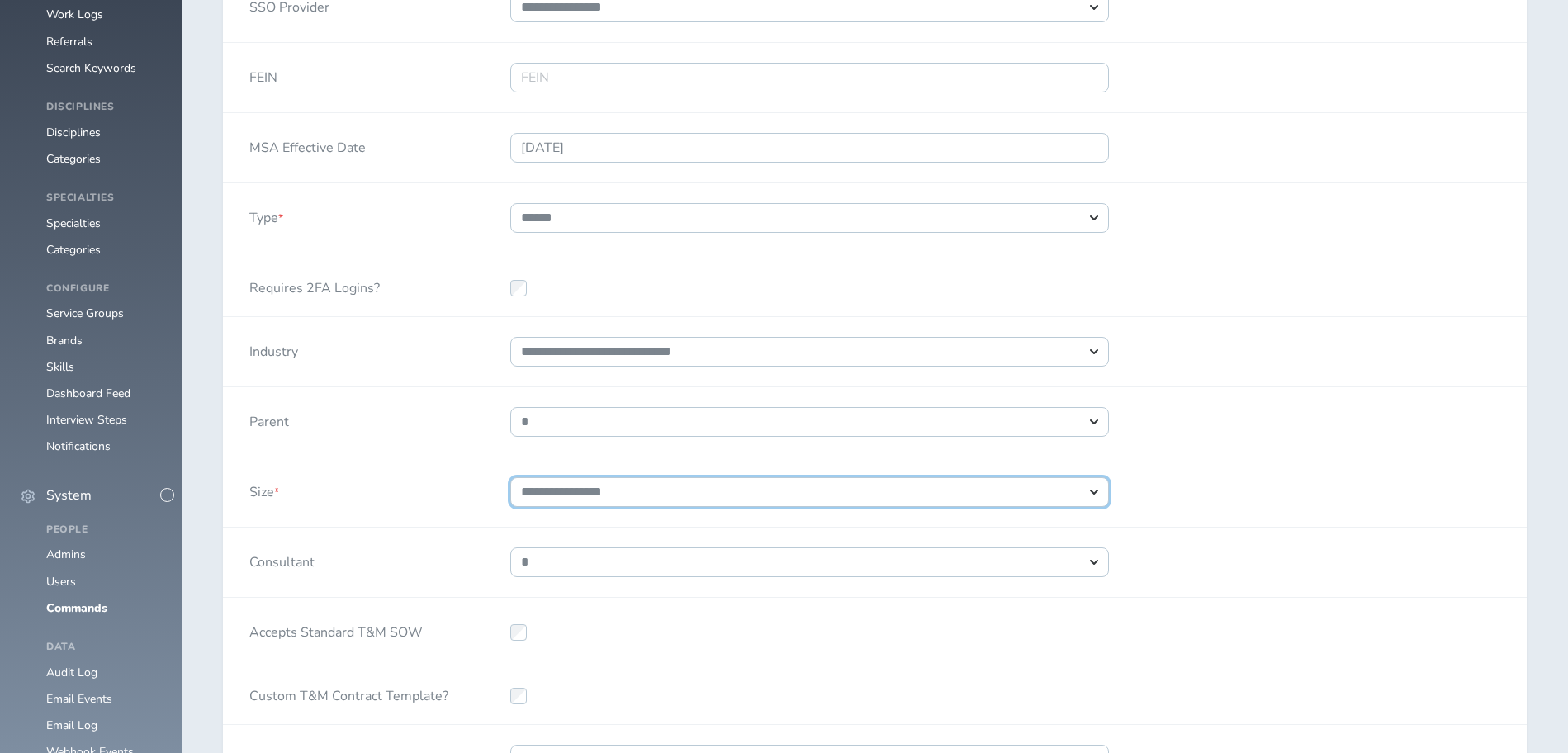
click at [510, 477] on select "**********" at bounding box center [809, 492] width 599 height 30
select select "*"
click option "**********" at bounding box center [0, 0] width 0 height 0
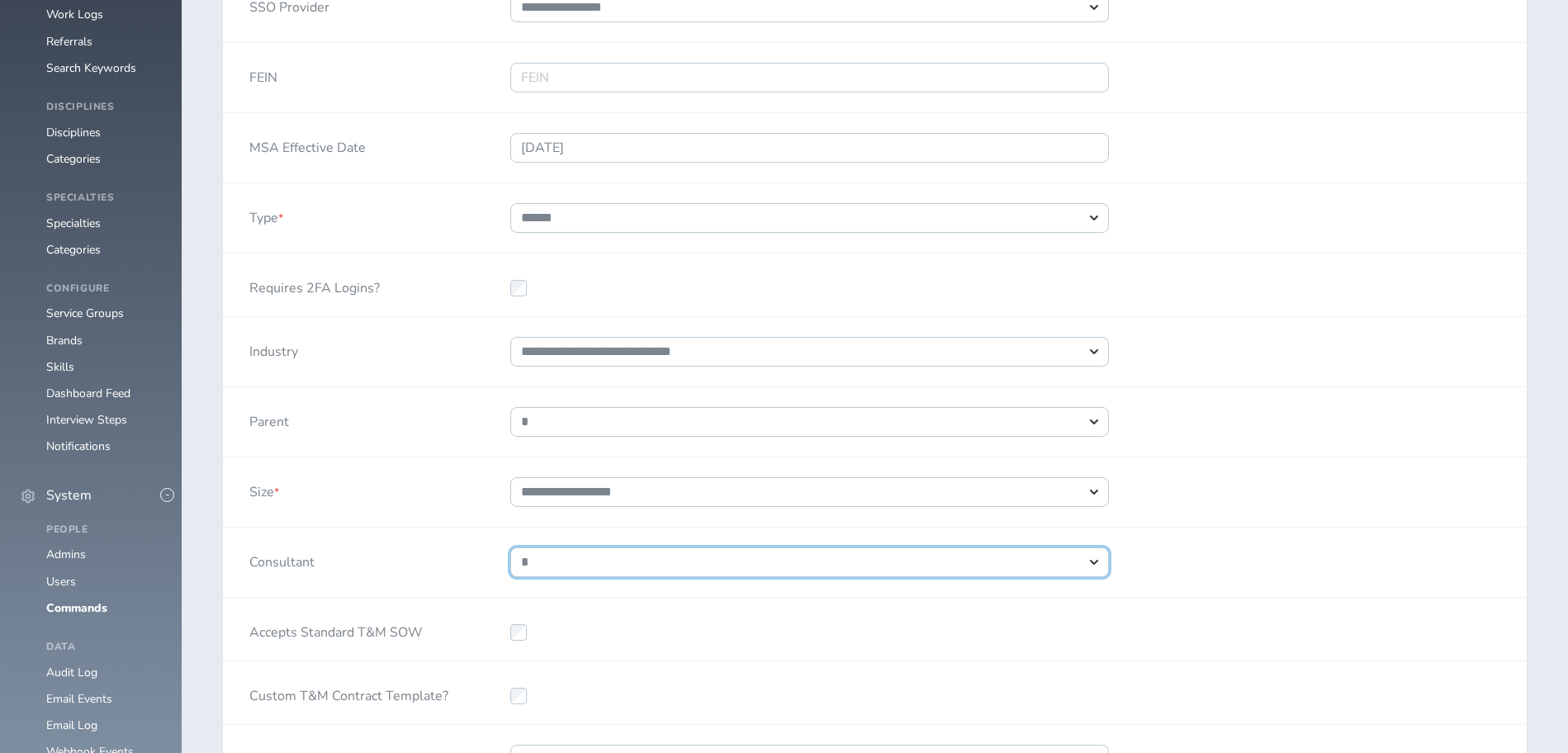
click at [510, 548] on select "**********" at bounding box center [809, 563] width 599 height 30
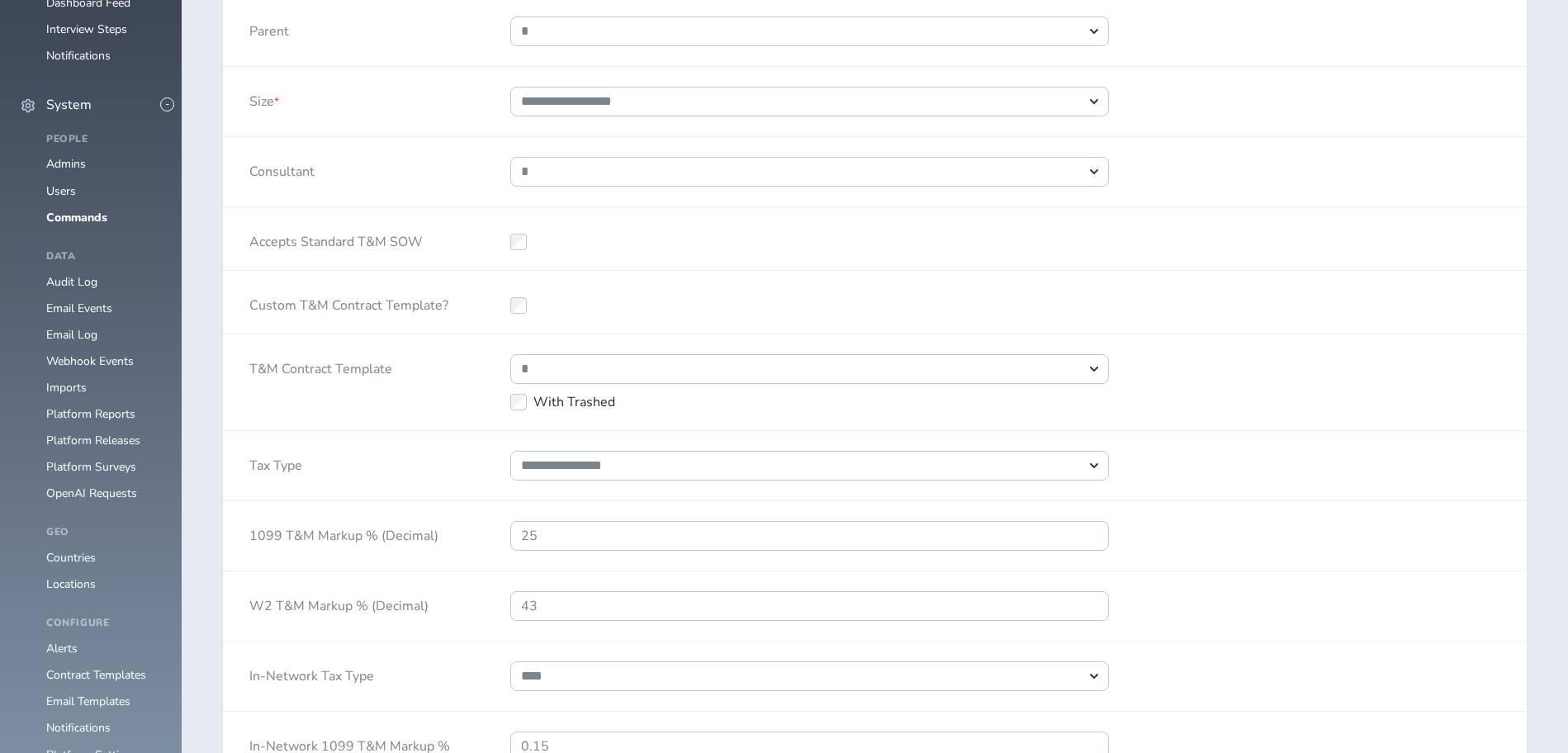
scroll to position [1432, 0]
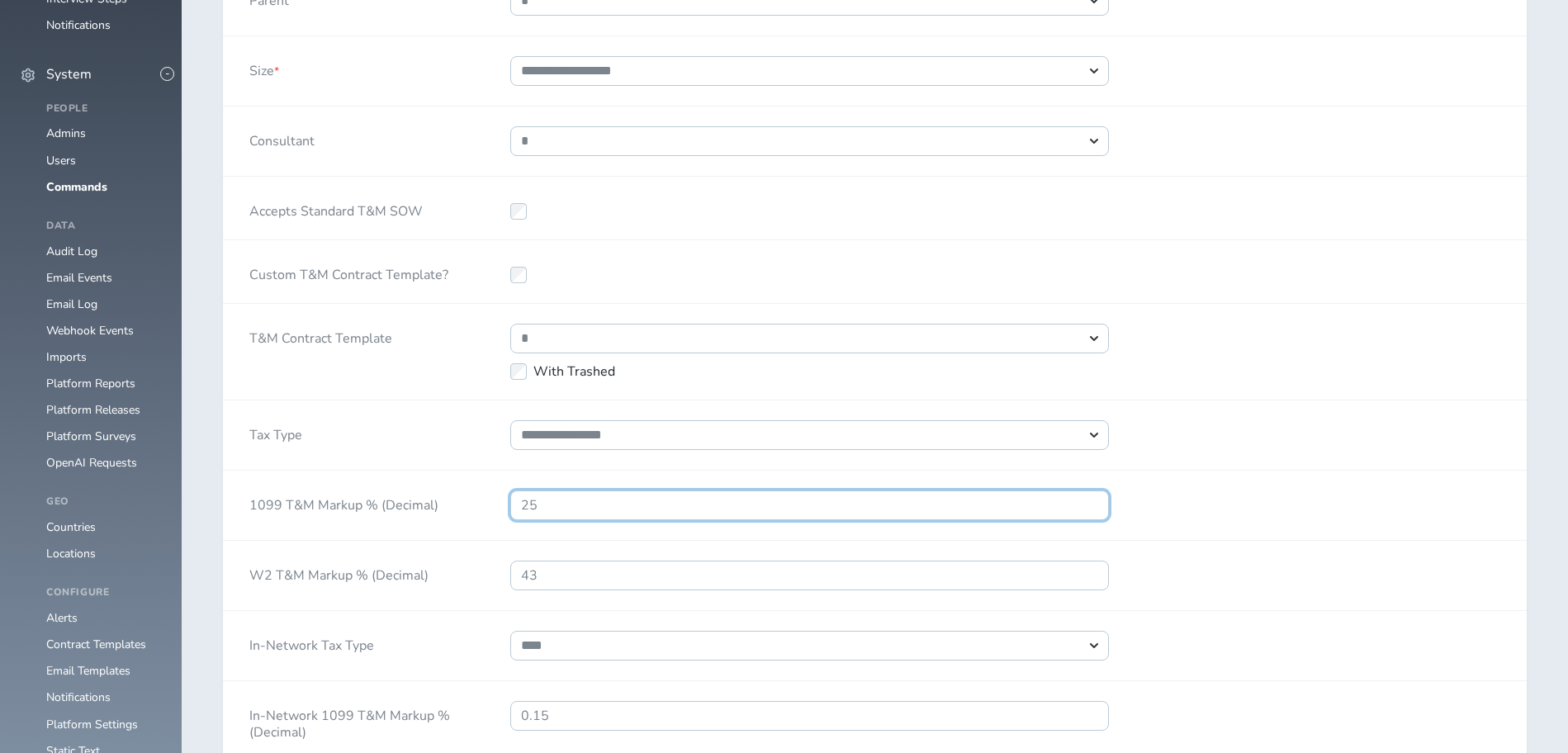
click at [583, 500] on input "25" at bounding box center [809, 505] width 599 height 30
drag, startPoint x: 853, startPoint y: 508, endPoint x: 293, endPoint y: 500, distance: 560.1
click at [510, 500] on input "25" at bounding box center [809, 505] width 599 height 30
type input "19"
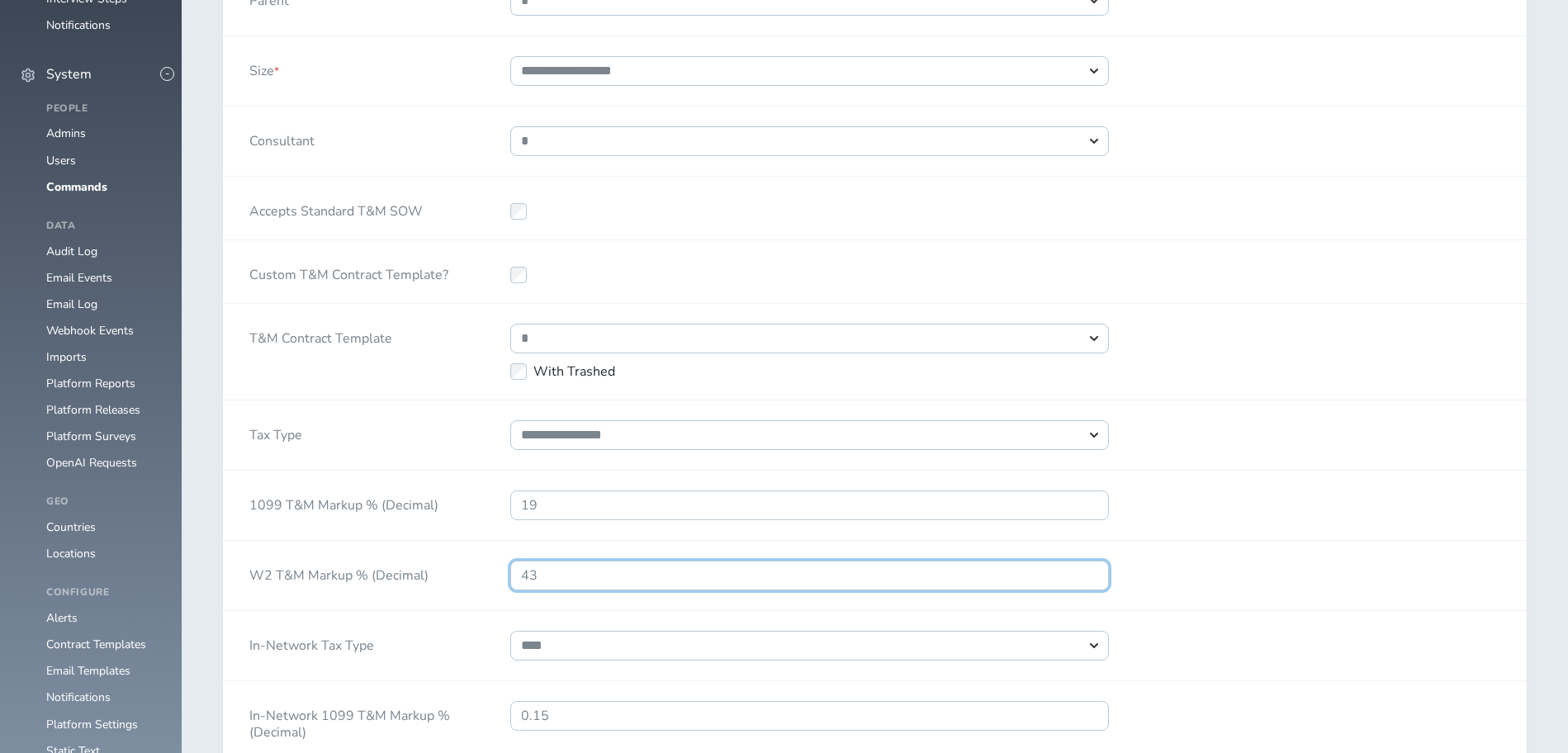
drag, startPoint x: 561, startPoint y: 572, endPoint x: 462, endPoint y: 565, distance: 99.2
click at [510, 565] on input "43" at bounding box center [809, 575] width 599 height 30
type input ".35"
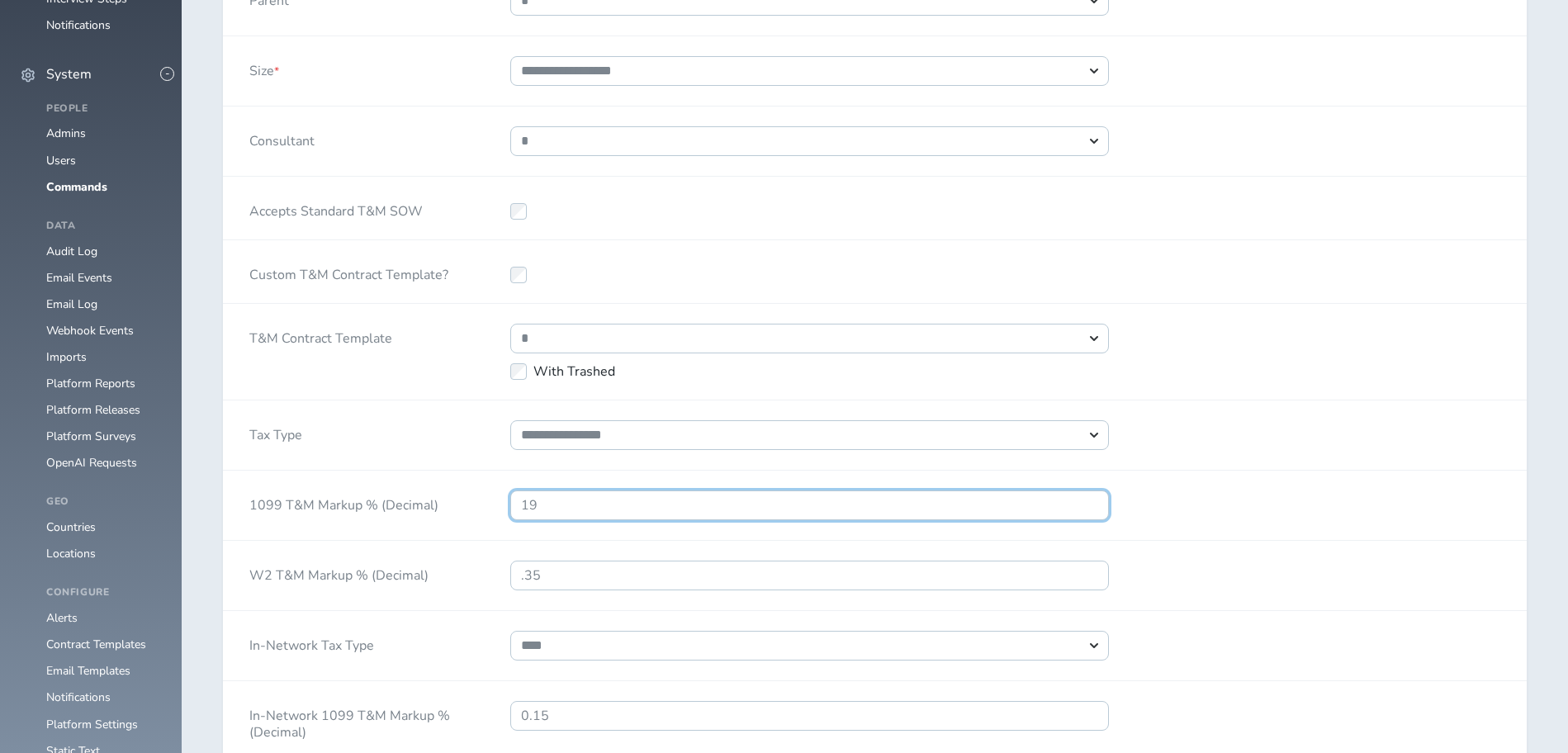
drag, startPoint x: 567, startPoint y: 495, endPoint x: 339, endPoint y: 496, distance: 228.0
click at [510, 496] on input "19" at bounding box center [809, 505] width 599 height 30
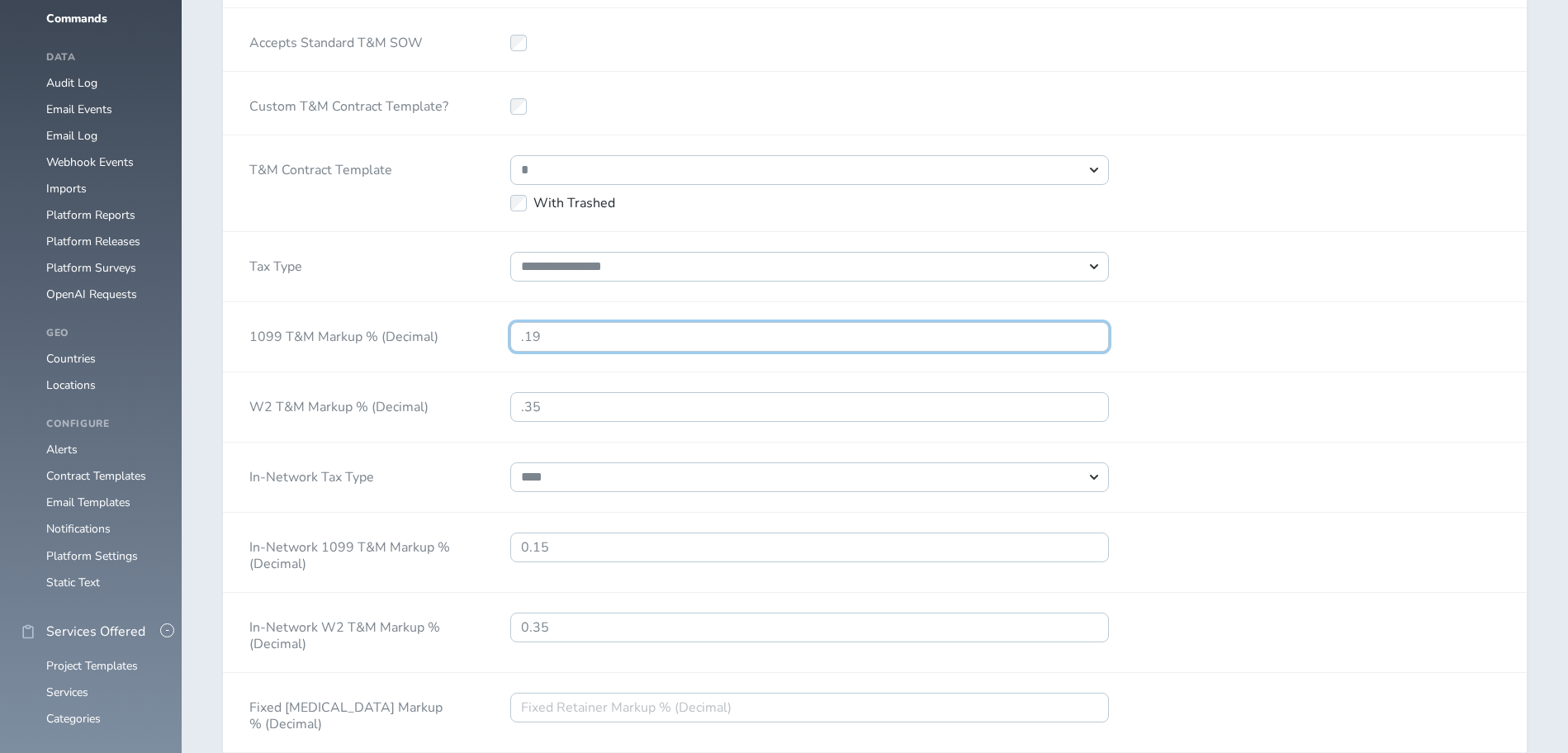
scroll to position [1685, 0]
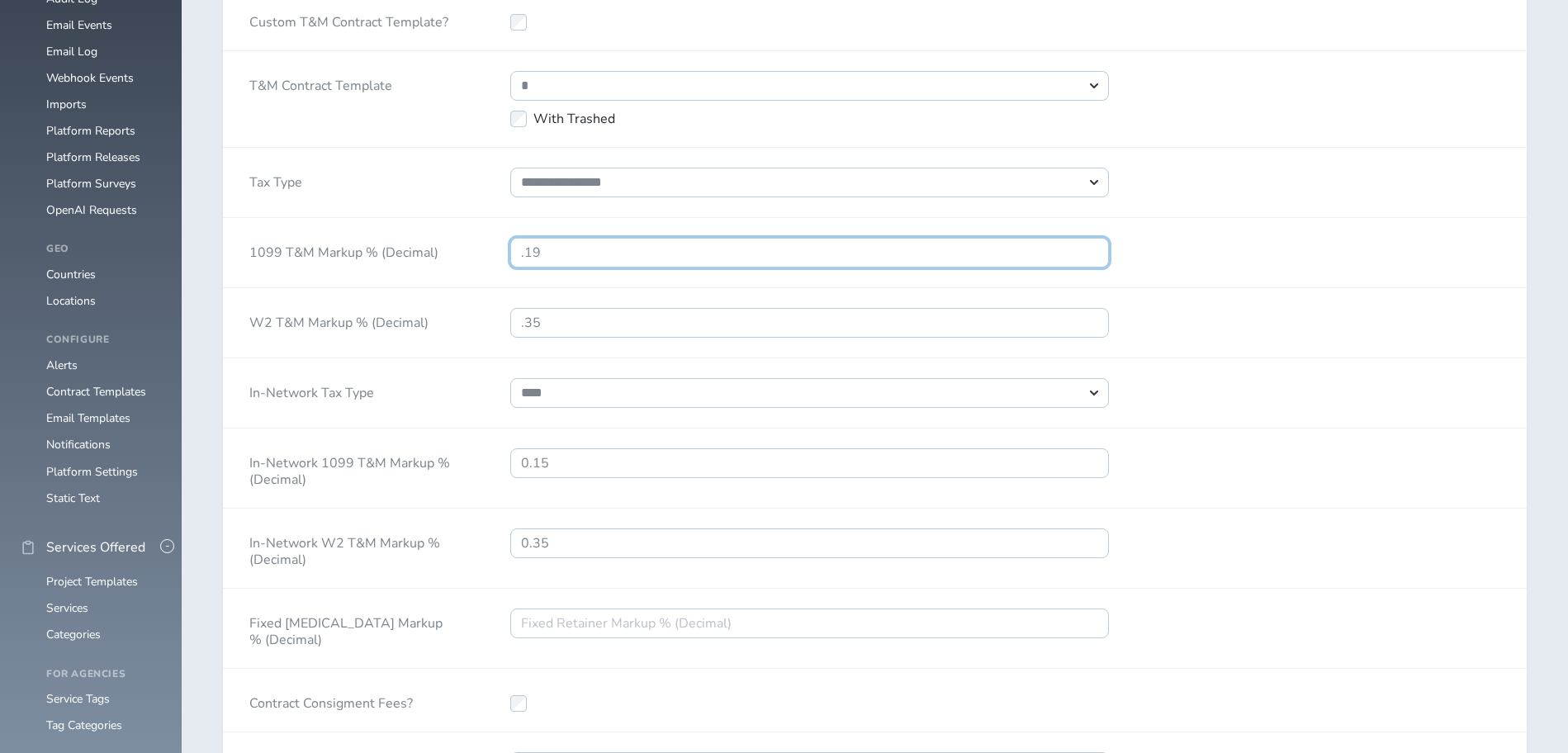
type input ".19"
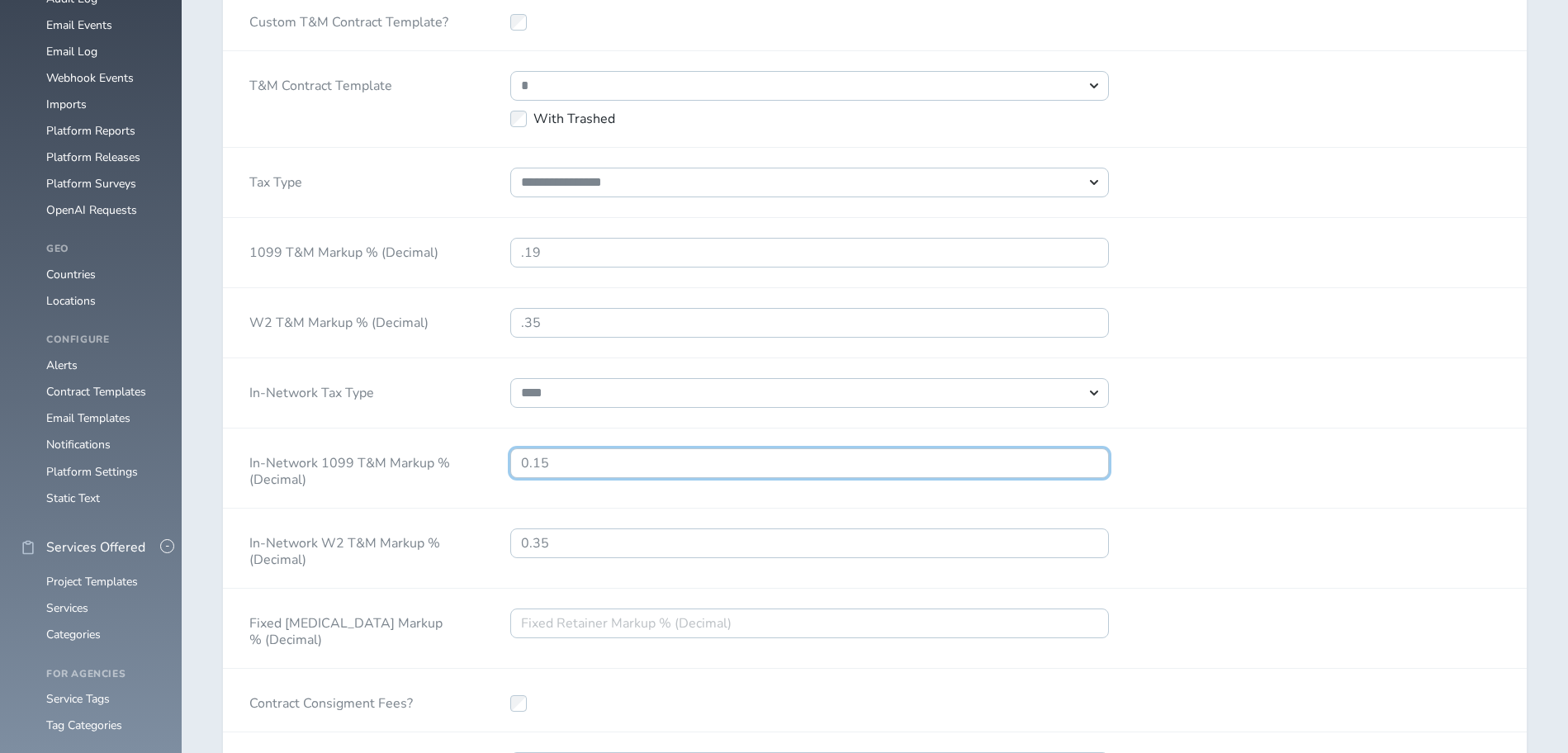
drag, startPoint x: 597, startPoint y: 453, endPoint x: 372, endPoint y: 455, distance: 225.0
click at [510, 455] on input "0.15" at bounding box center [809, 463] width 599 height 30
type input ".05"
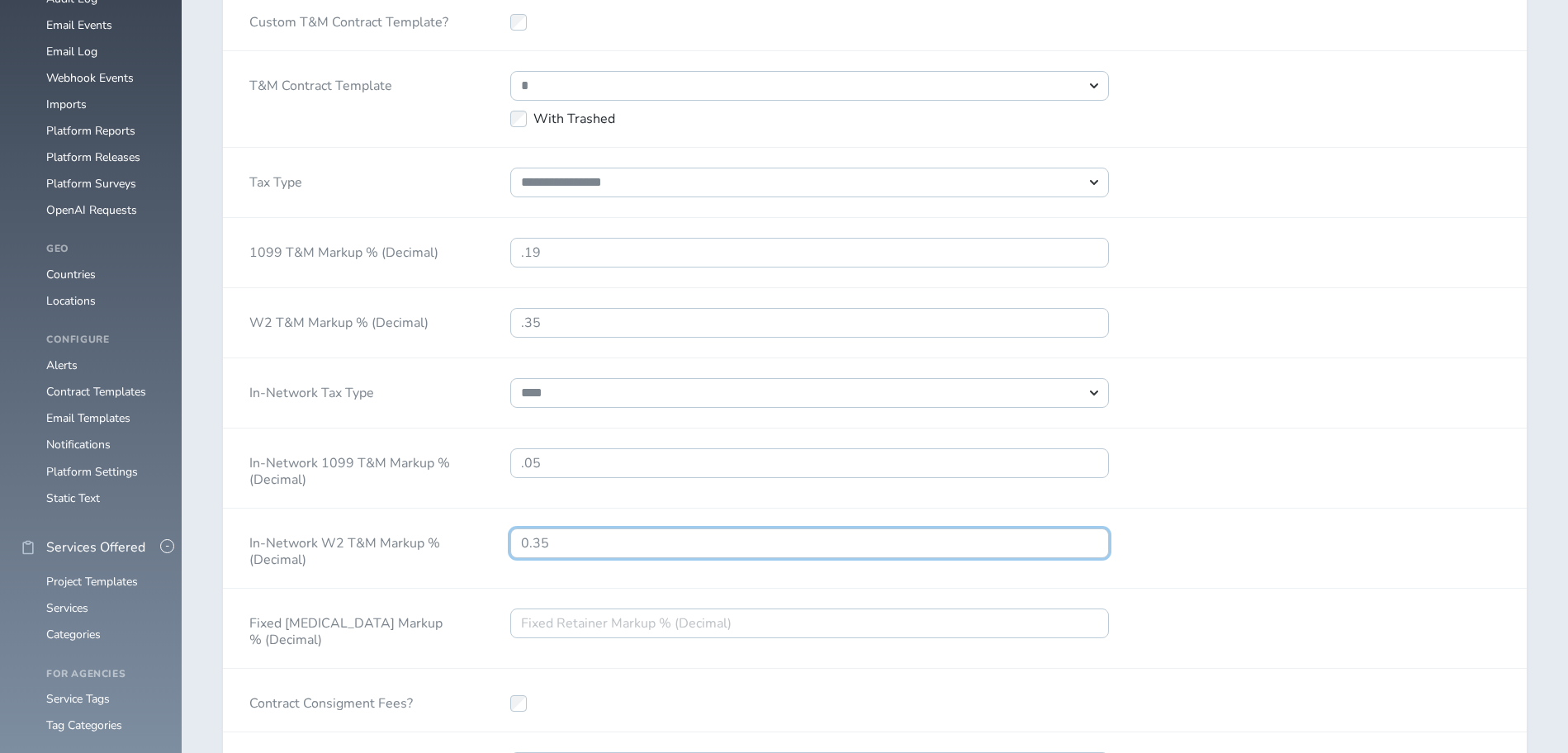
drag, startPoint x: 569, startPoint y: 540, endPoint x: 190, endPoint y: 532, distance: 379.1
click at [510, 532] on input "0.35" at bounding box center [809, 544] width 599 height 30
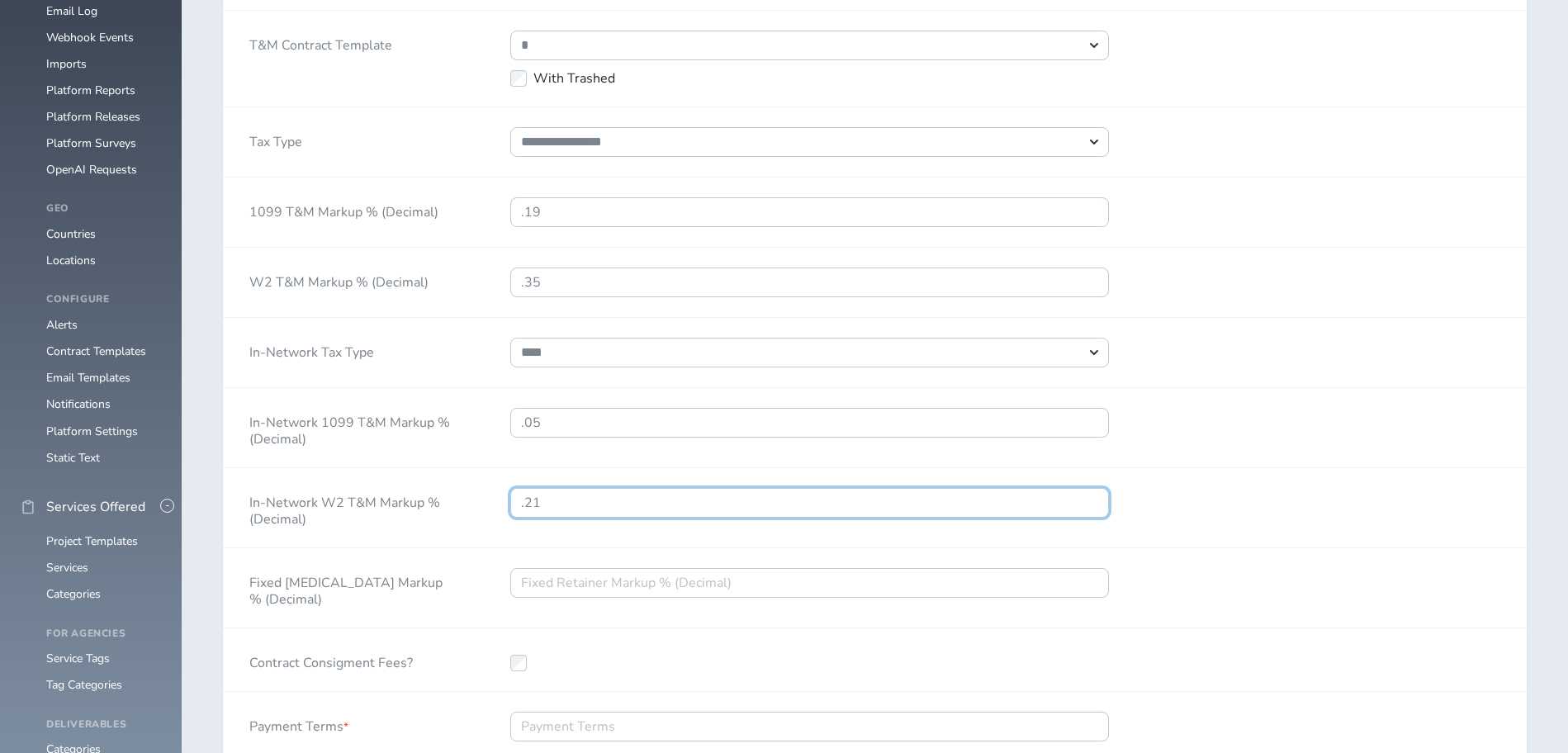
scroll to position [1769, 0]
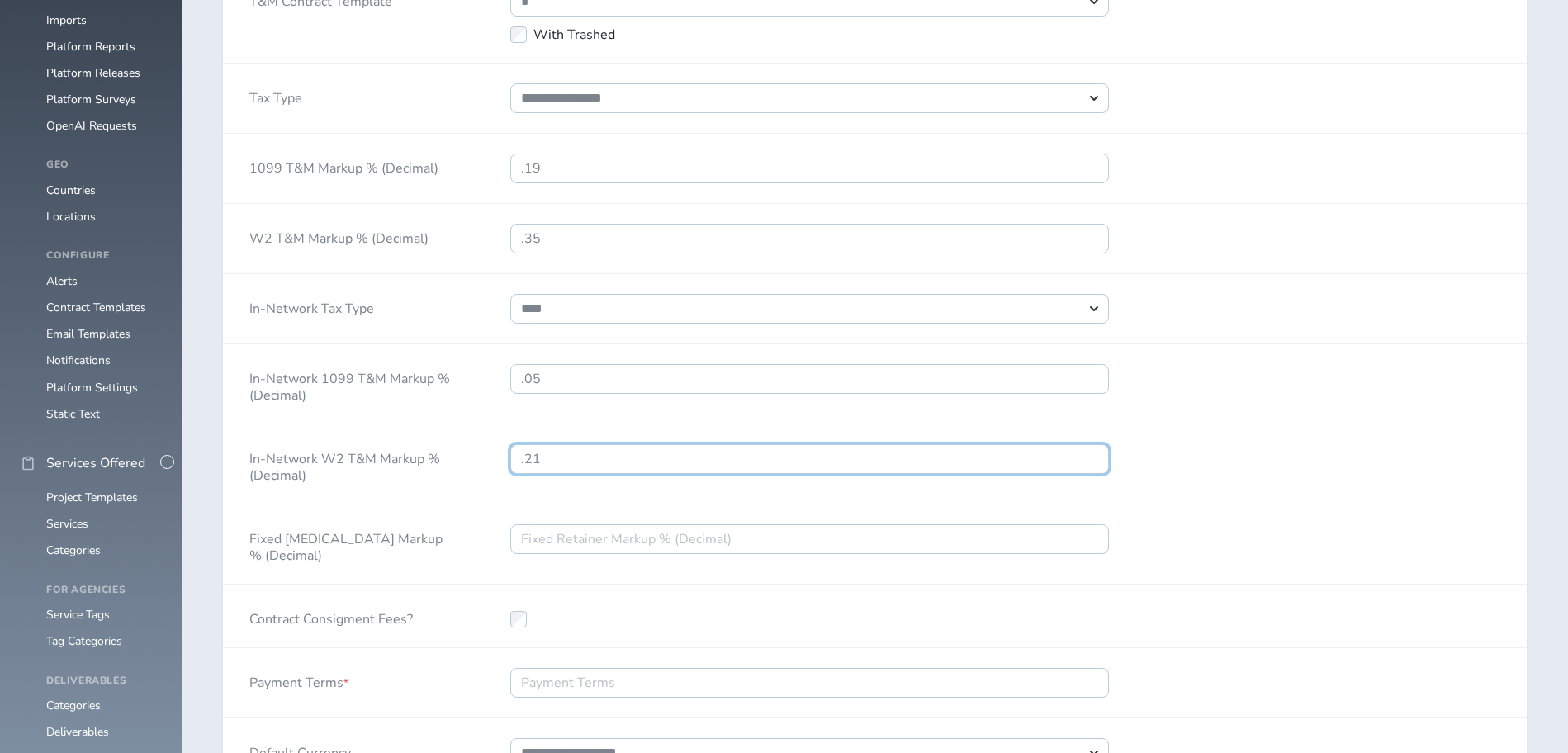
type input ".21"
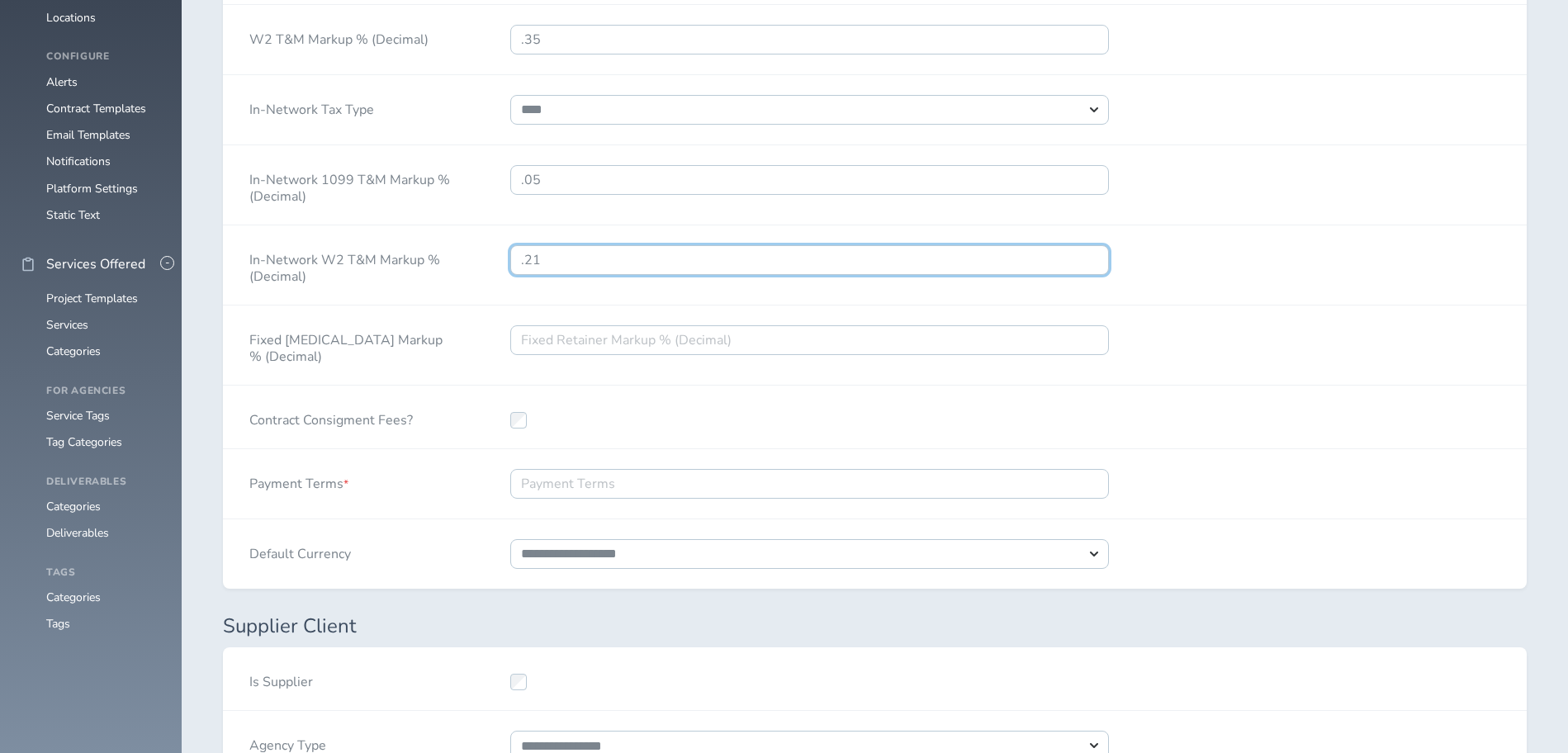
scroll to position [2022, 0]
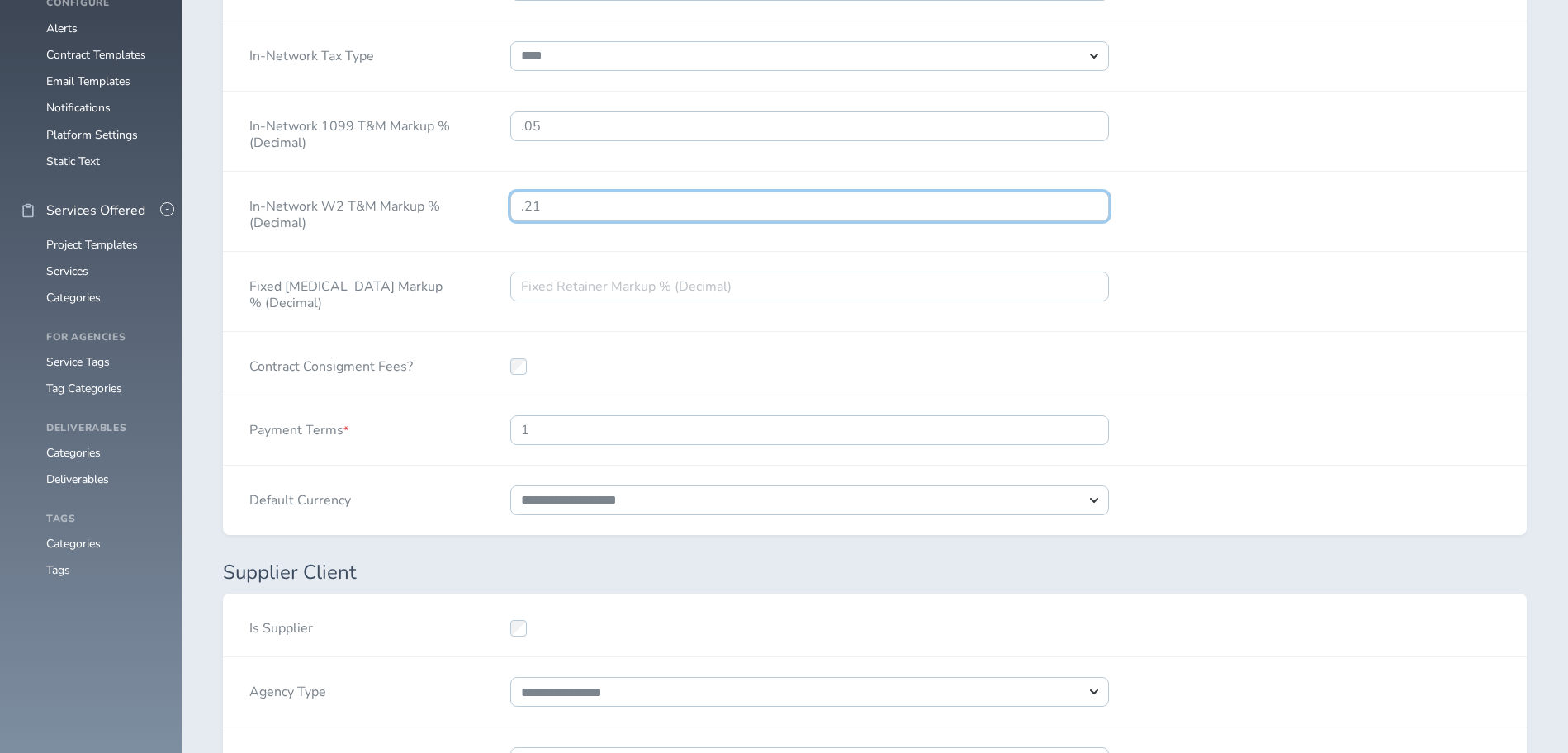
click at [1092, 429] on input "1" at bounding box center [809, 431] width 599 height 30
click at [1087, 435] on input "0" at bounding box center [809, 431] width 599 height 30
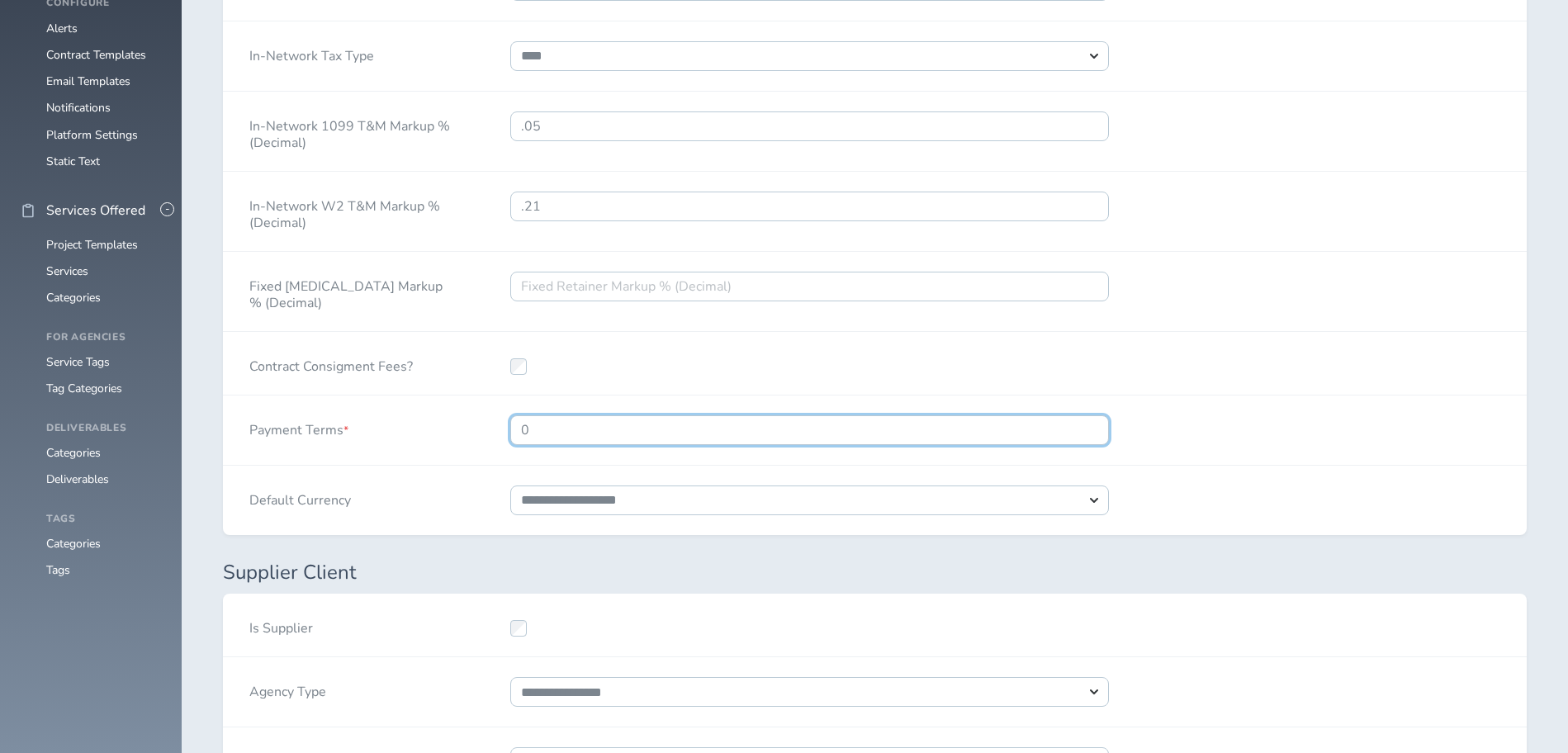
drag, startPoint x: 730, startPoint y: 432, endPoint x: 228, endPoint y: 430, distance: 502.0
click at [510, 430] on input "0" at bounding box center [809, 431] width 599 height 30
type input "30"
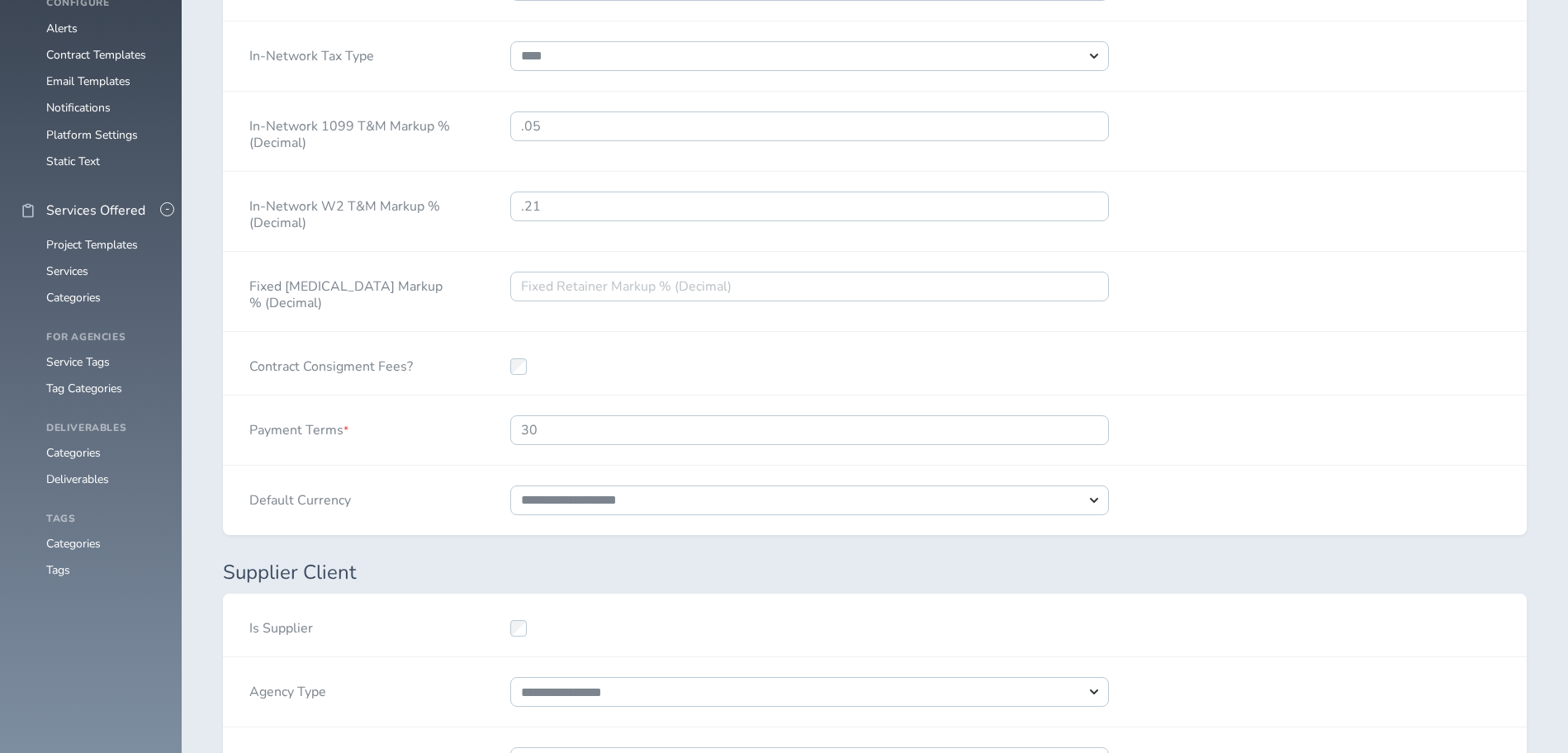
click at [1184, 455] on div "Payment Terms * 30" at bounding box center [875, 431] width 1303 height 70
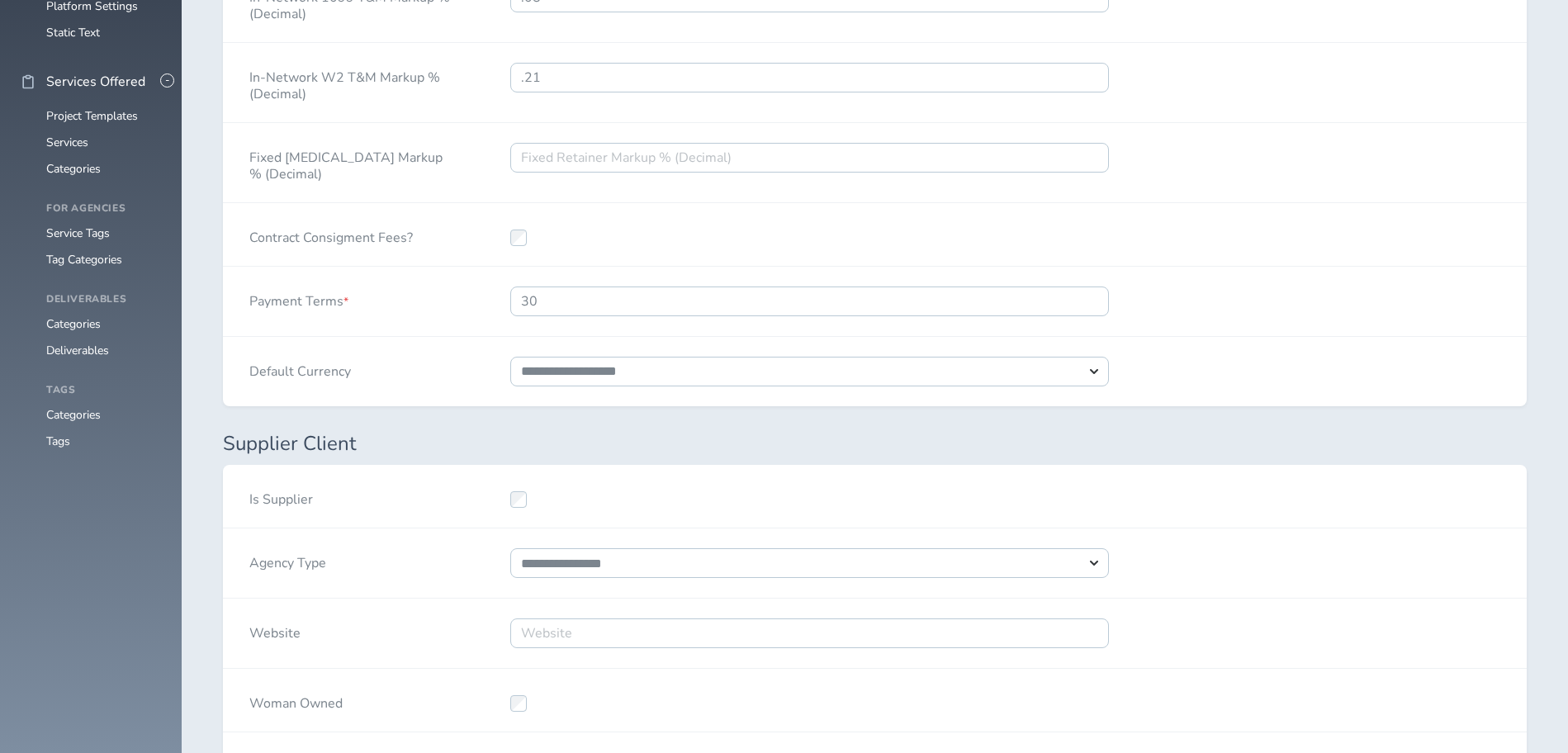
scroll to position [2190, 0]
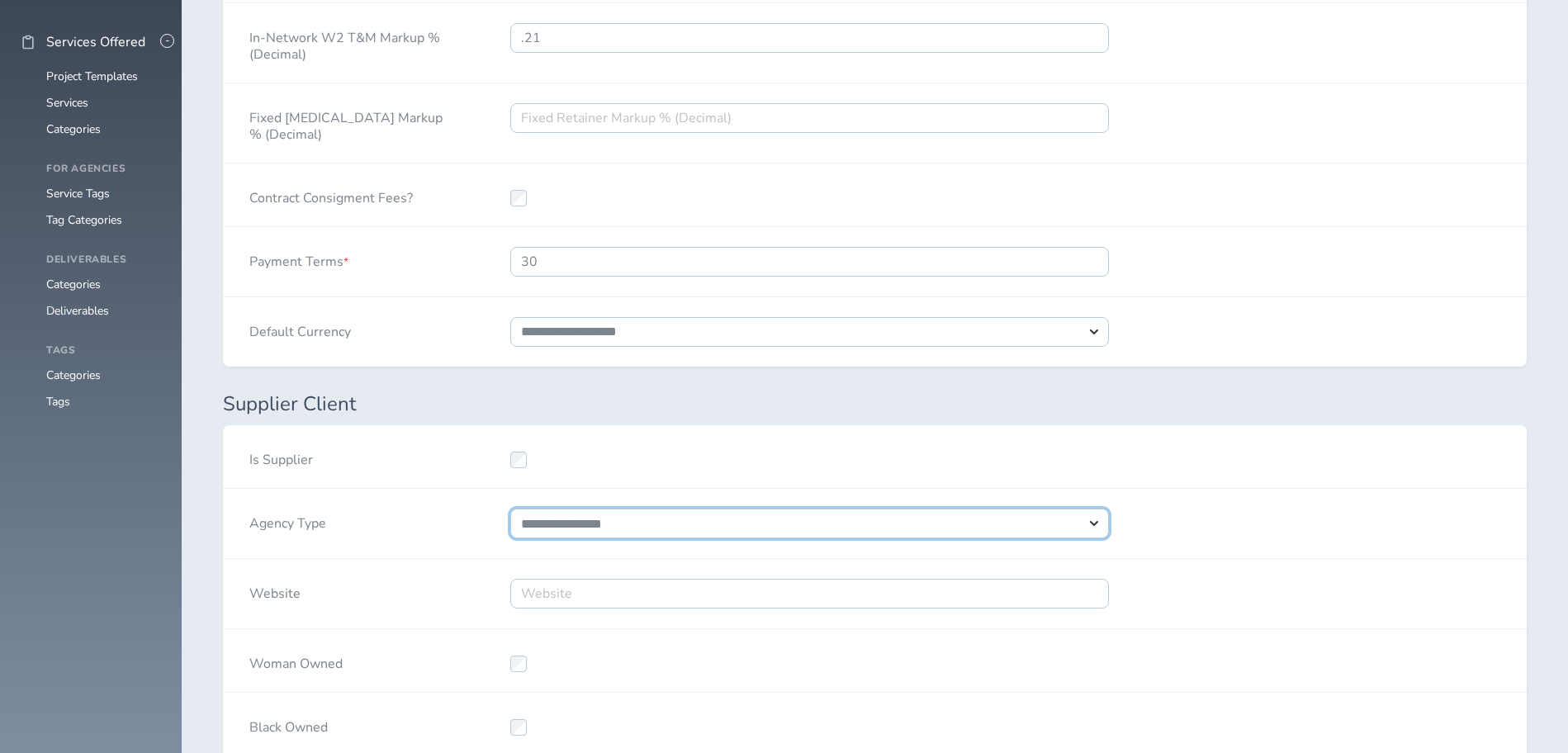
click at [510, 509] on select "**********" at bounding box center [809, 524] width 599 height 30
click at [1093, 525] on select "**********" at bounding box center [809, 524] width 599 height 30
click at [1171, 521] on div "**********" at bounding box center [875, 524] width 1303 height 70
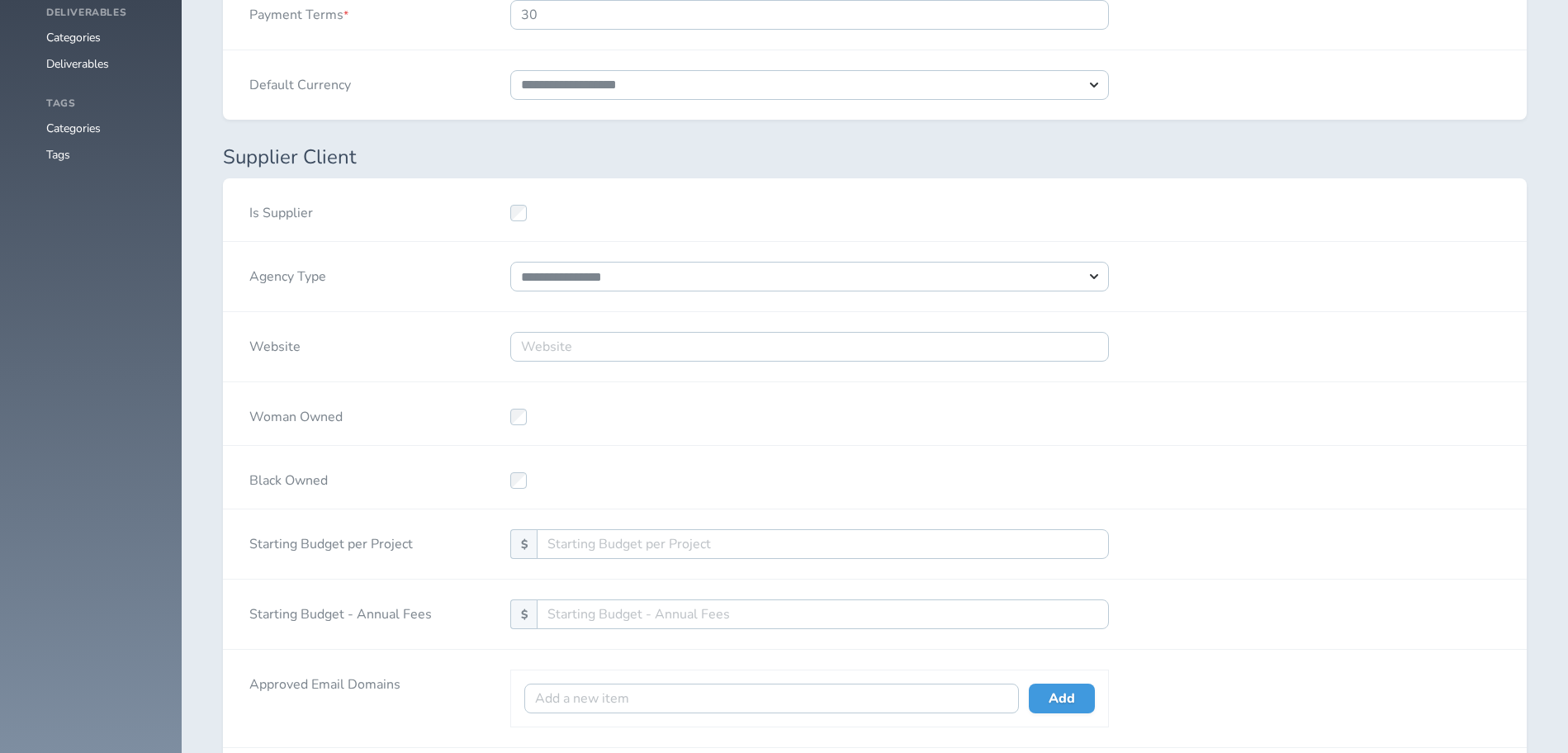
scroll to position [2443, 0]
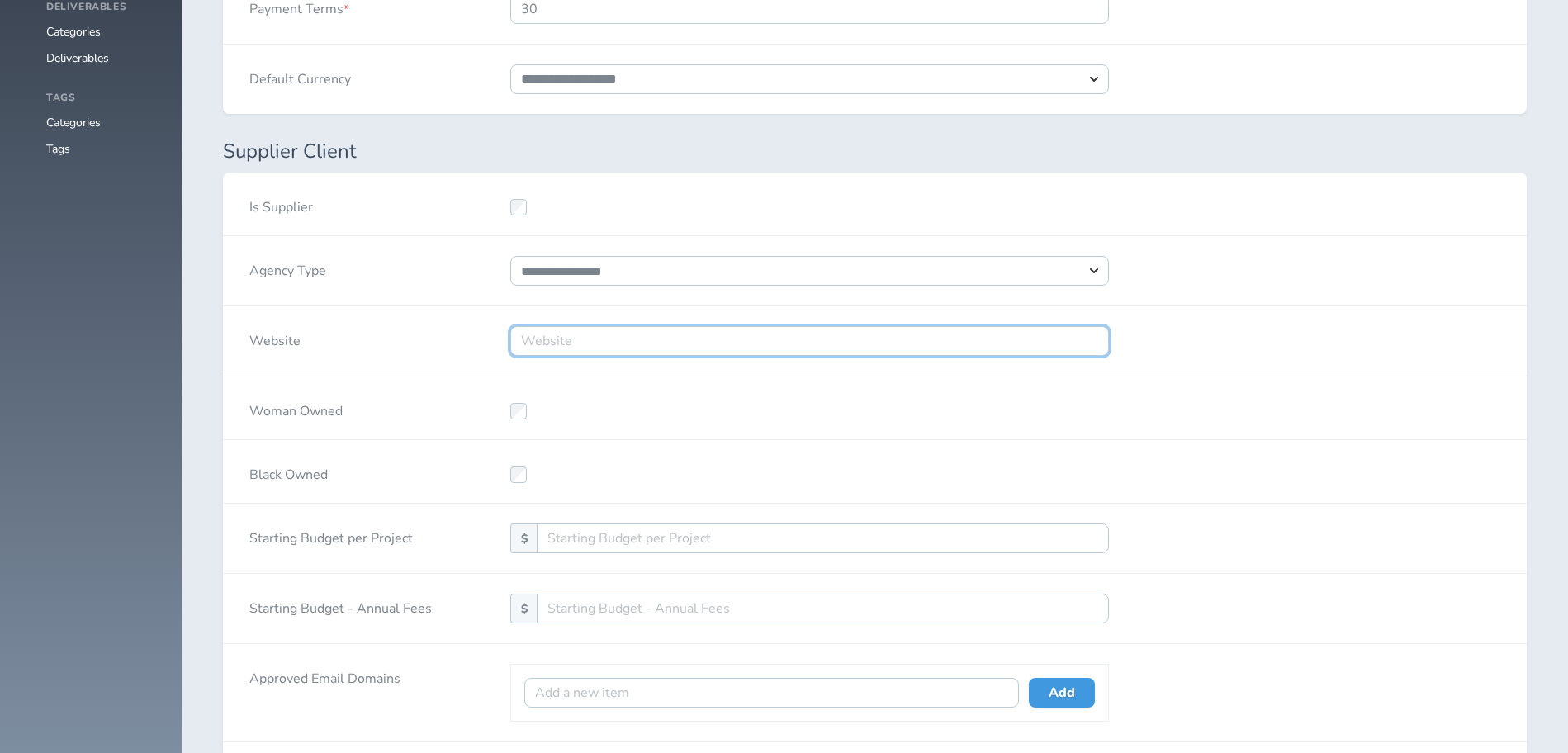
click at [567, 333] on input "Website" at bounding box center [809, 341] width 599 height 30
paste input "https://www.wearepop.com/"
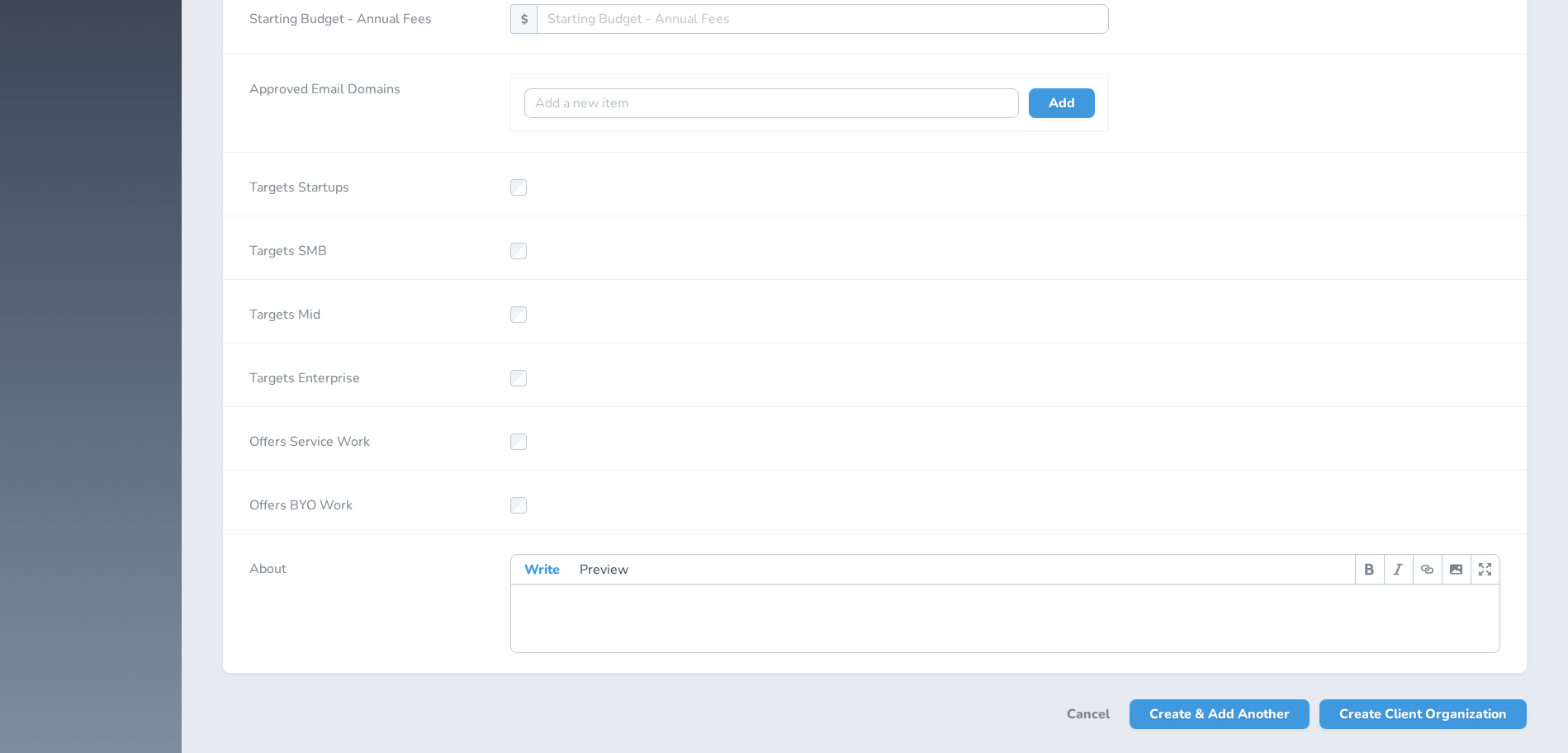
scroll to position [3090, 0]
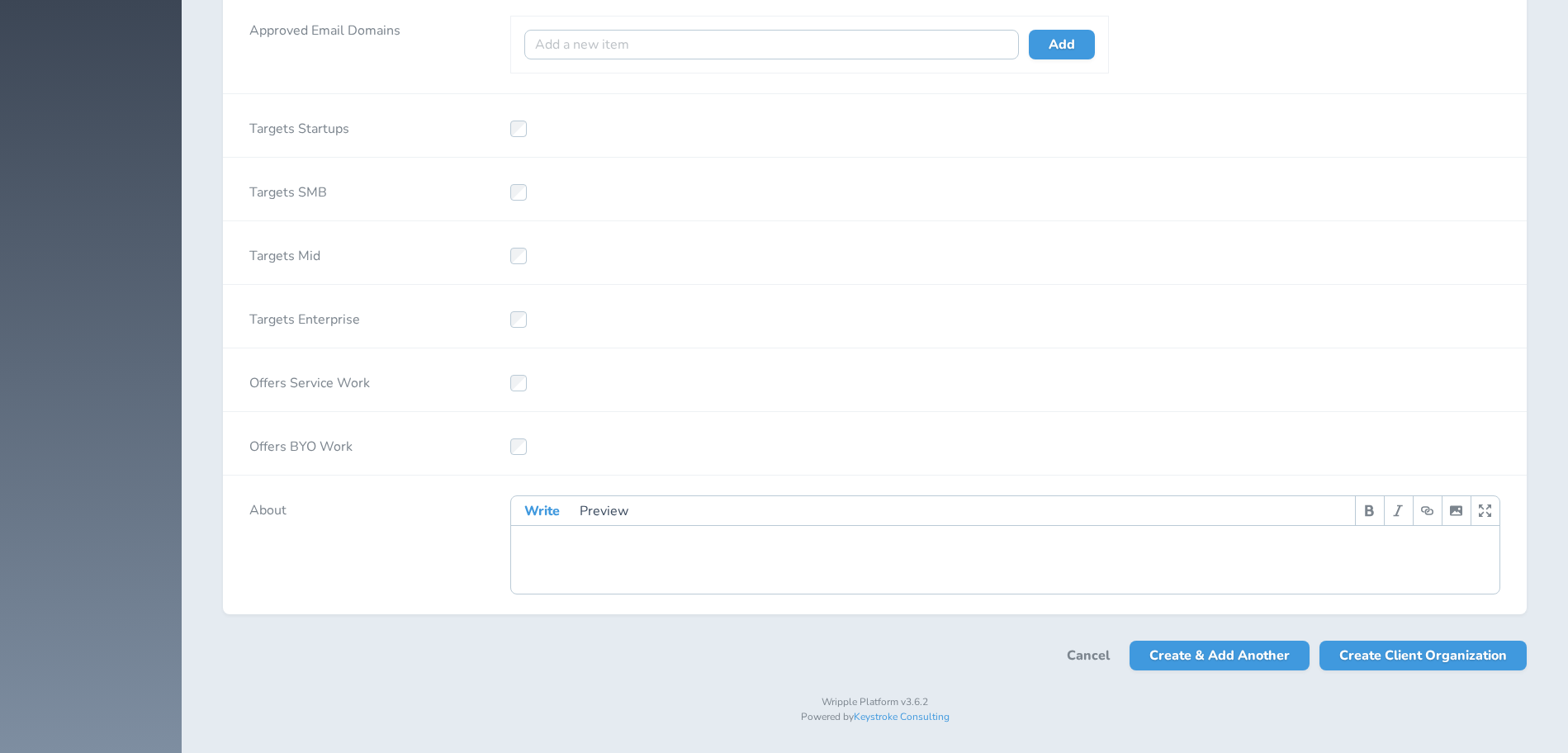
type input "https://www.wearepop.com/"
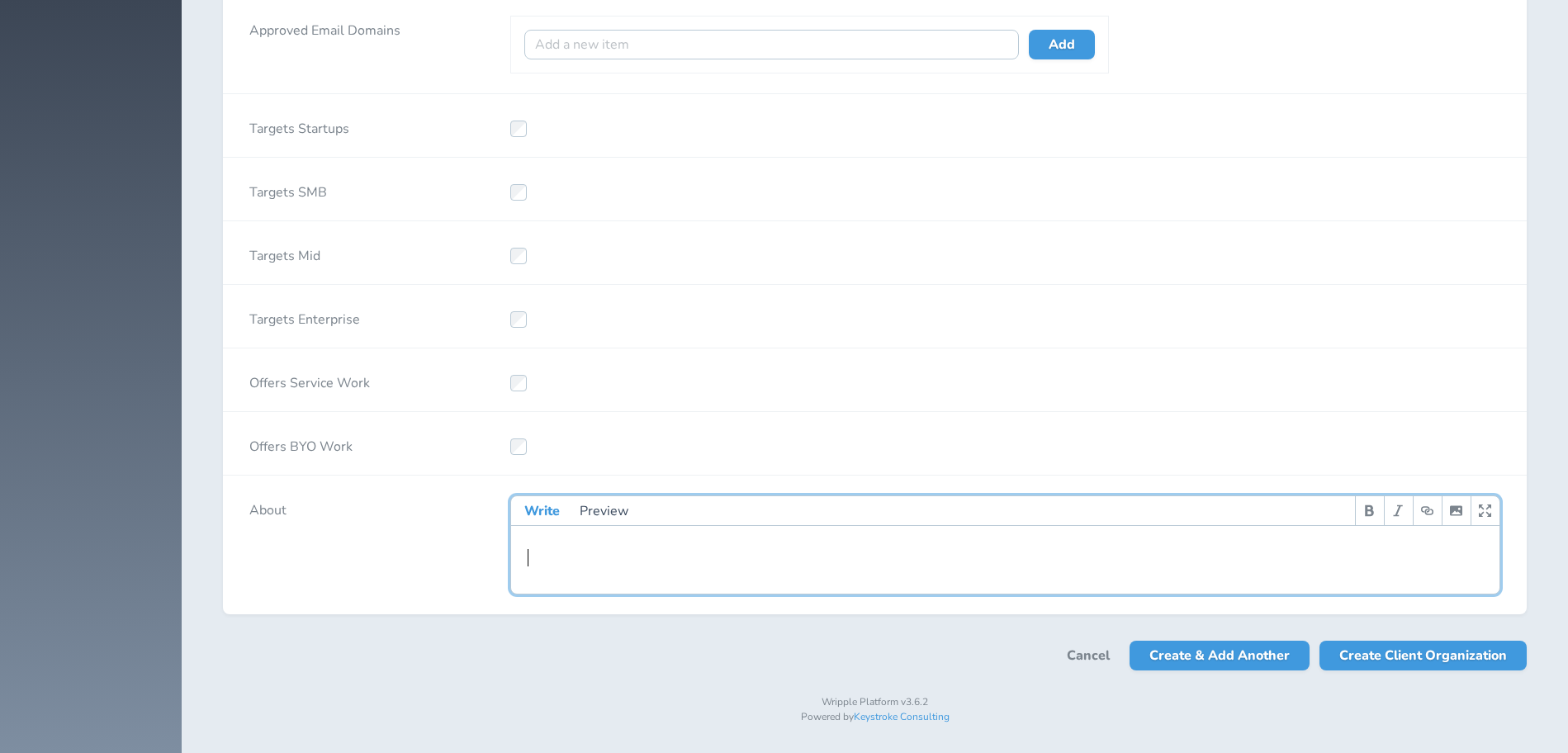
scroll to position [6, 0]
click at [558, 554] on pre "​" at bounding box center [1014, 558] width 979 height 17
click at [570, 555] on pre "​" at bounding box center [1014, 558] width 979 height 17
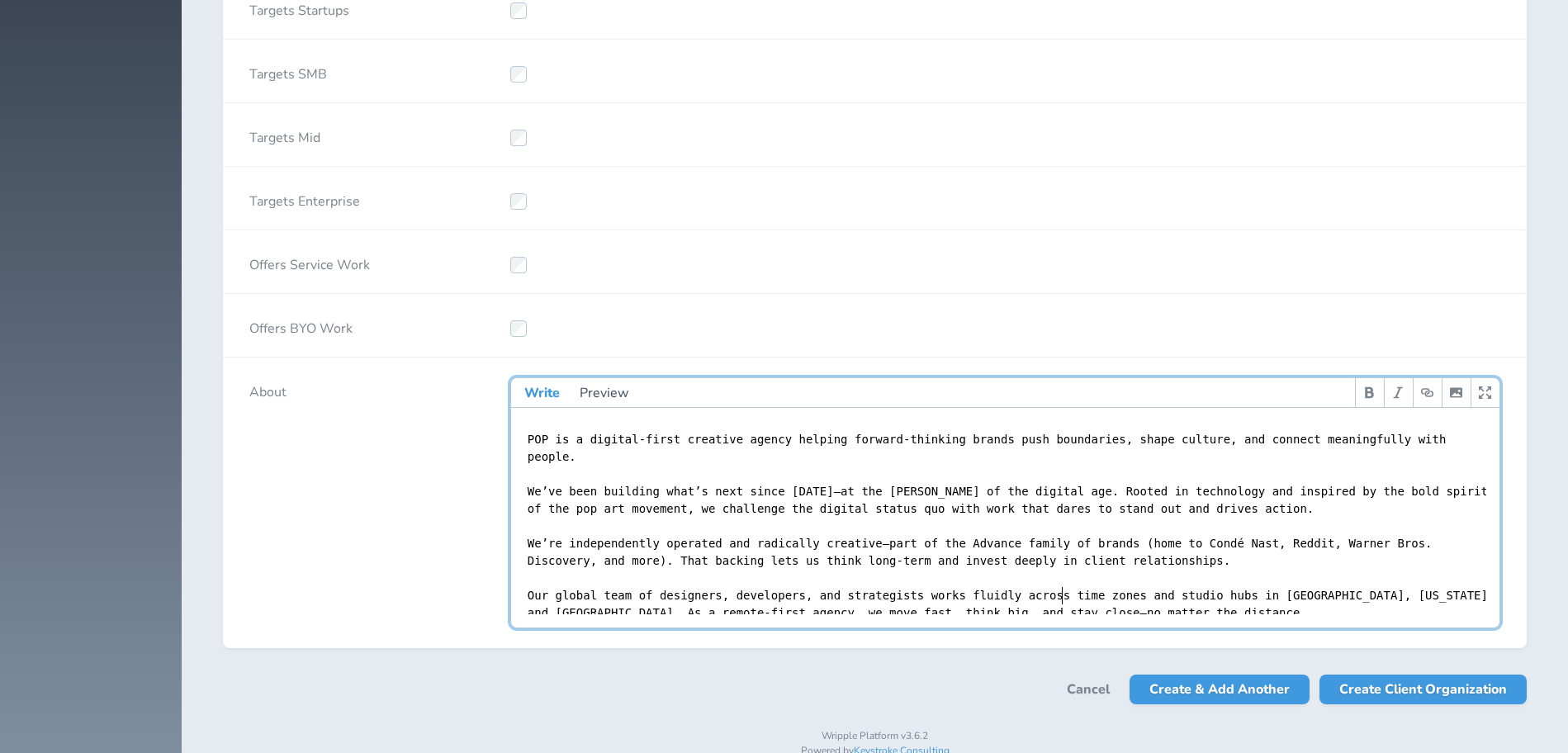
scroll to position [3243, 0]
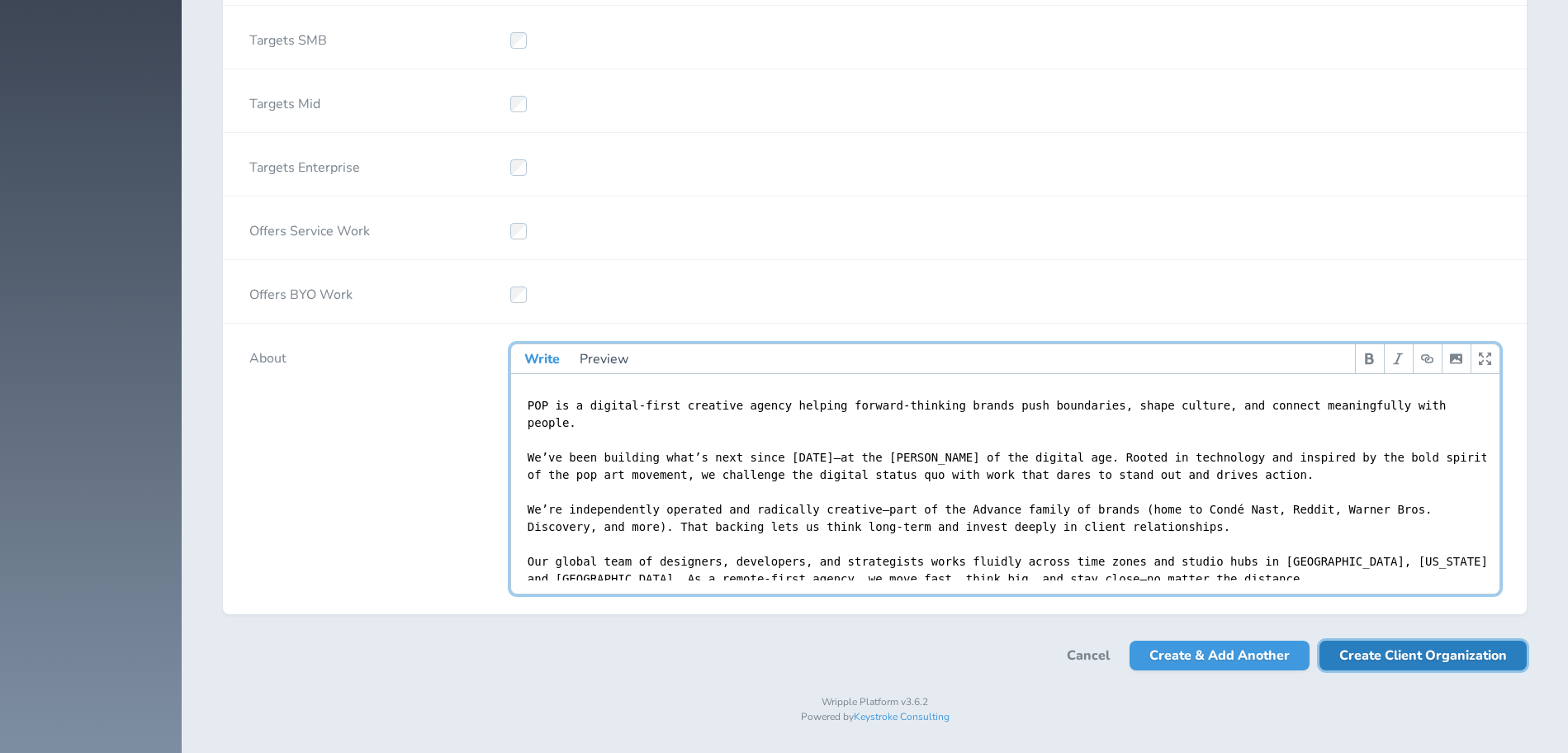
click at [1390, 658] on span "Create Client Organization" at bounding box center [1422, 656] width 168 height 30
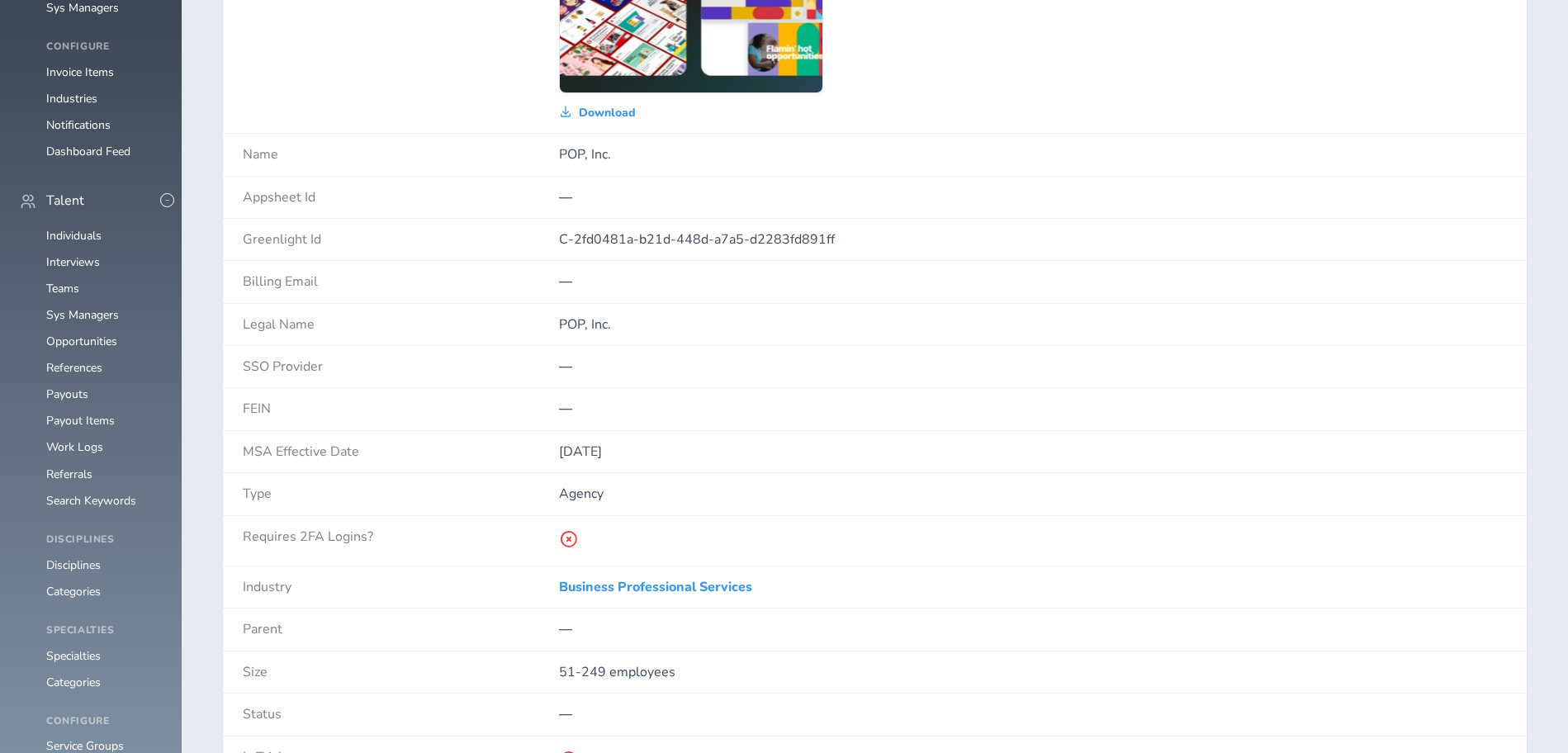
scroll to position [589, 0]
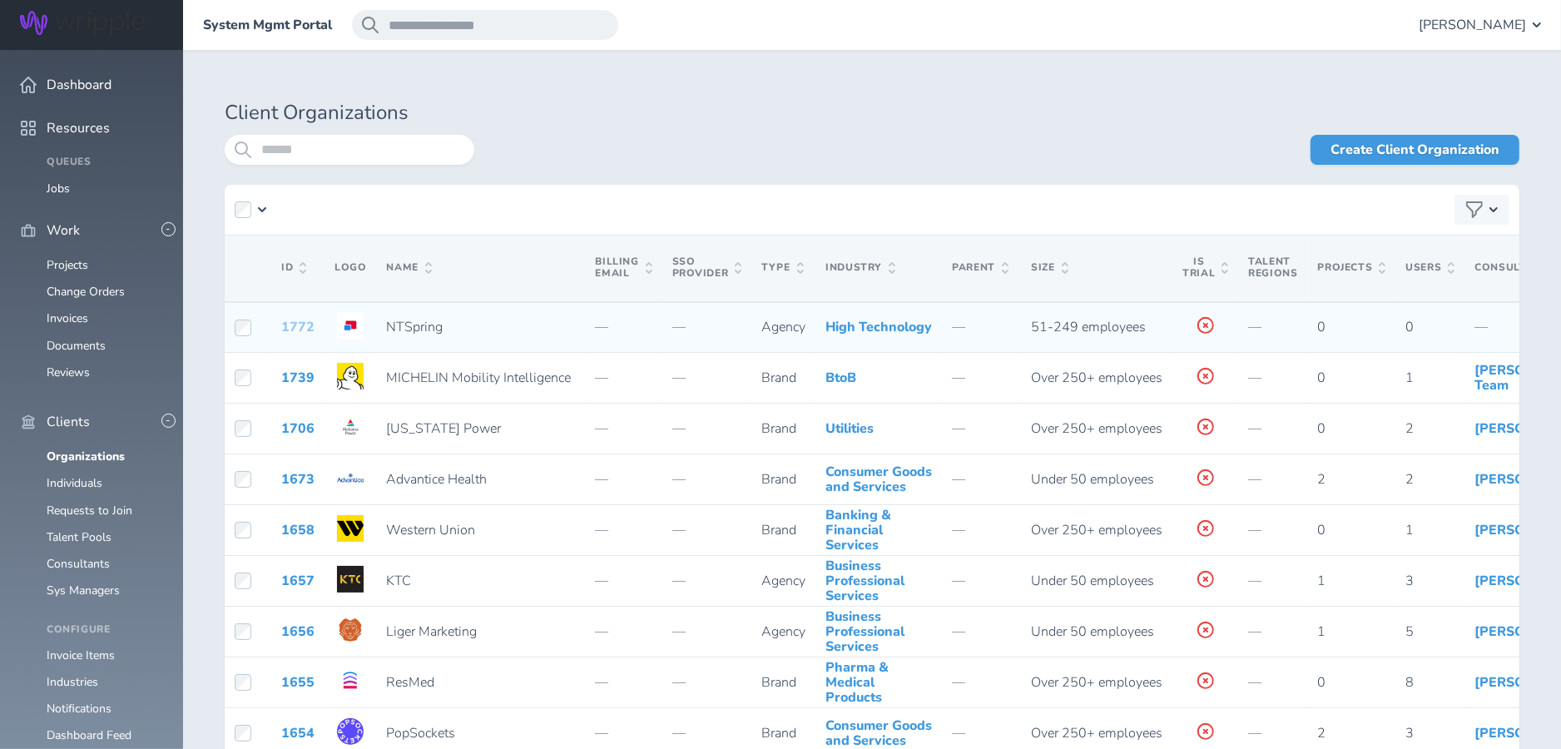
click at [296, 336] on link "1772" at bounding box center [297, 327] width 33 height 18
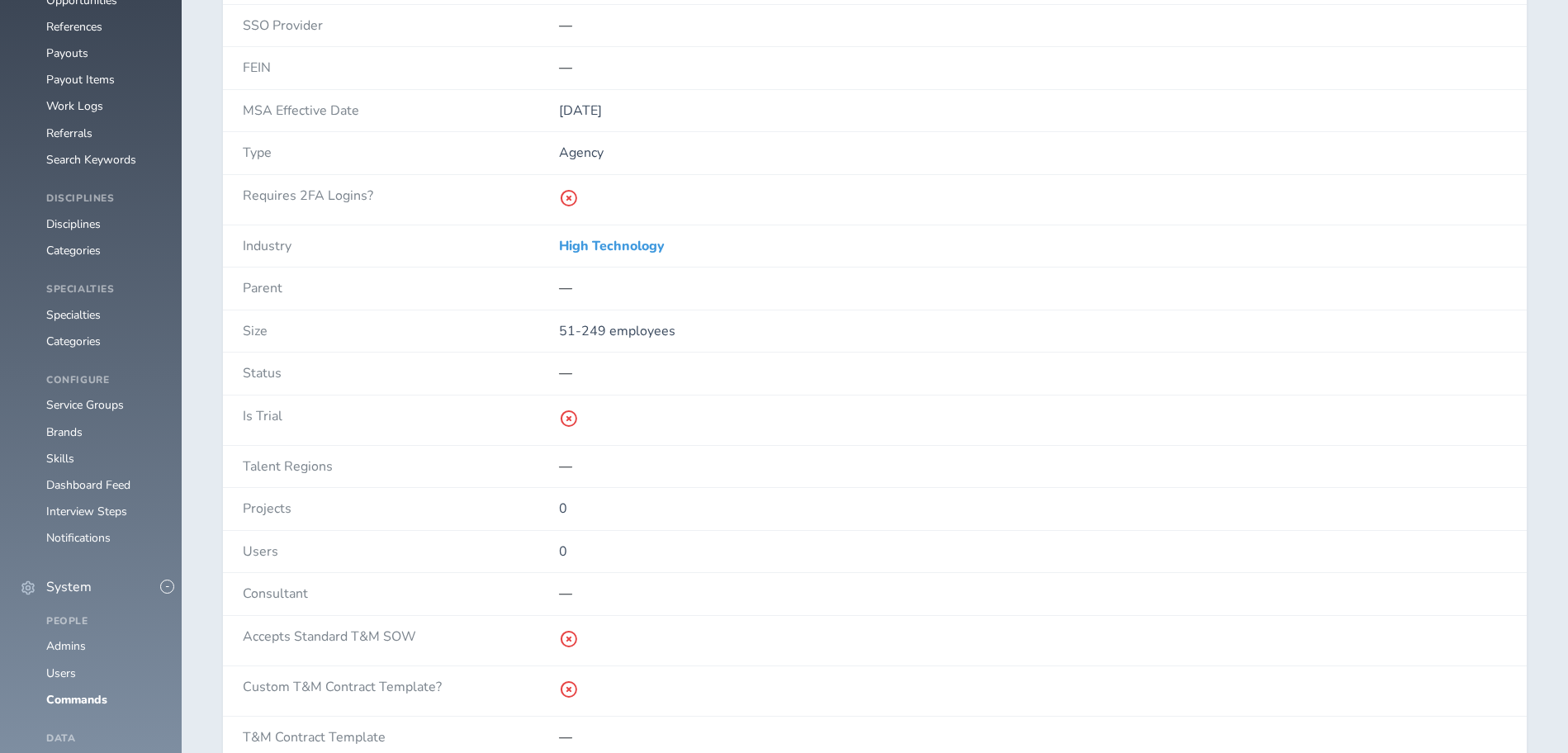
scroll to position [1037, 0]
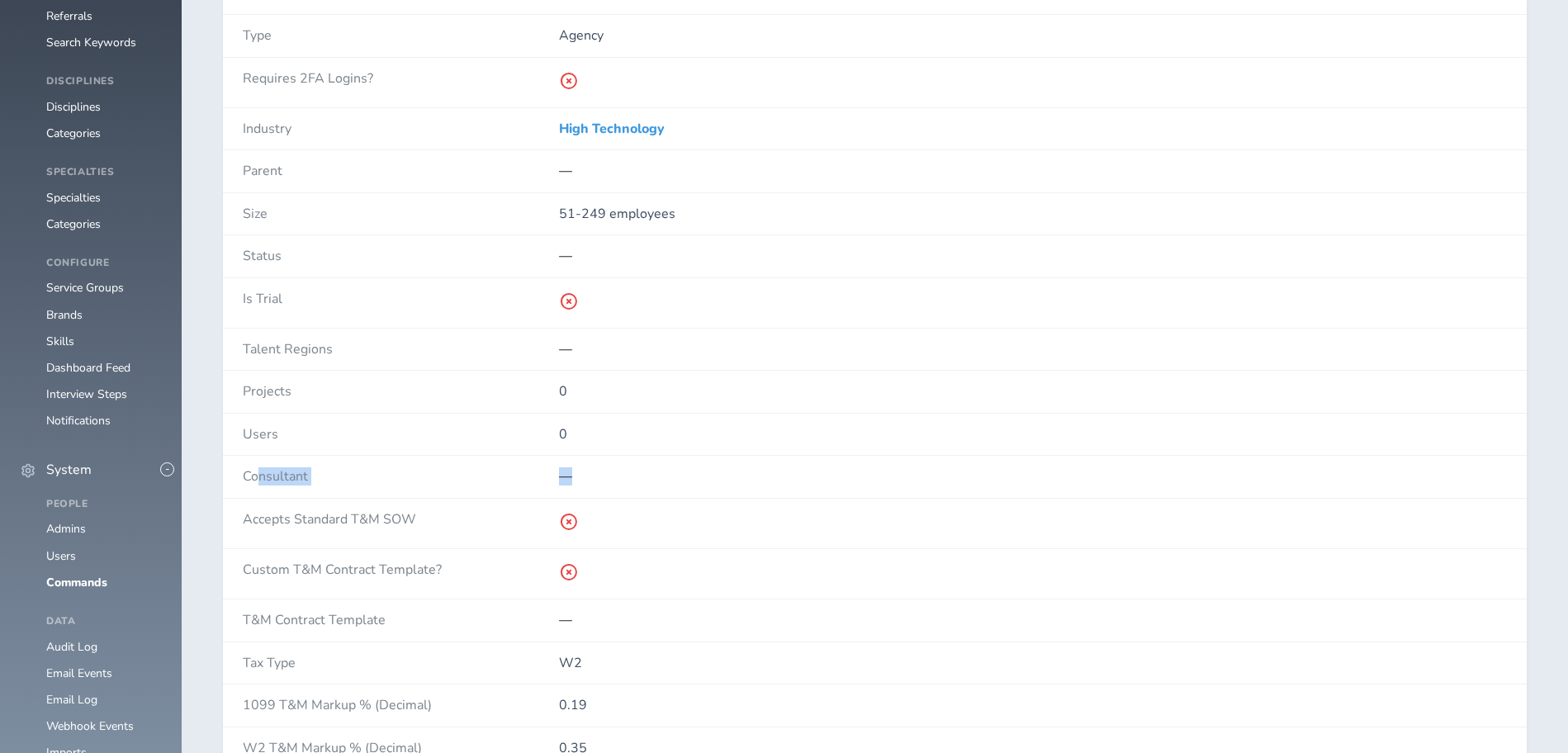
drag, startPoint x: 255, startPoint y: 472, endPoint x: 593, endPoint y: 473, distance: 338.0
click at [593, 473] on div "Consultant —" at bounding box center [875, 476] width 1303 height 42
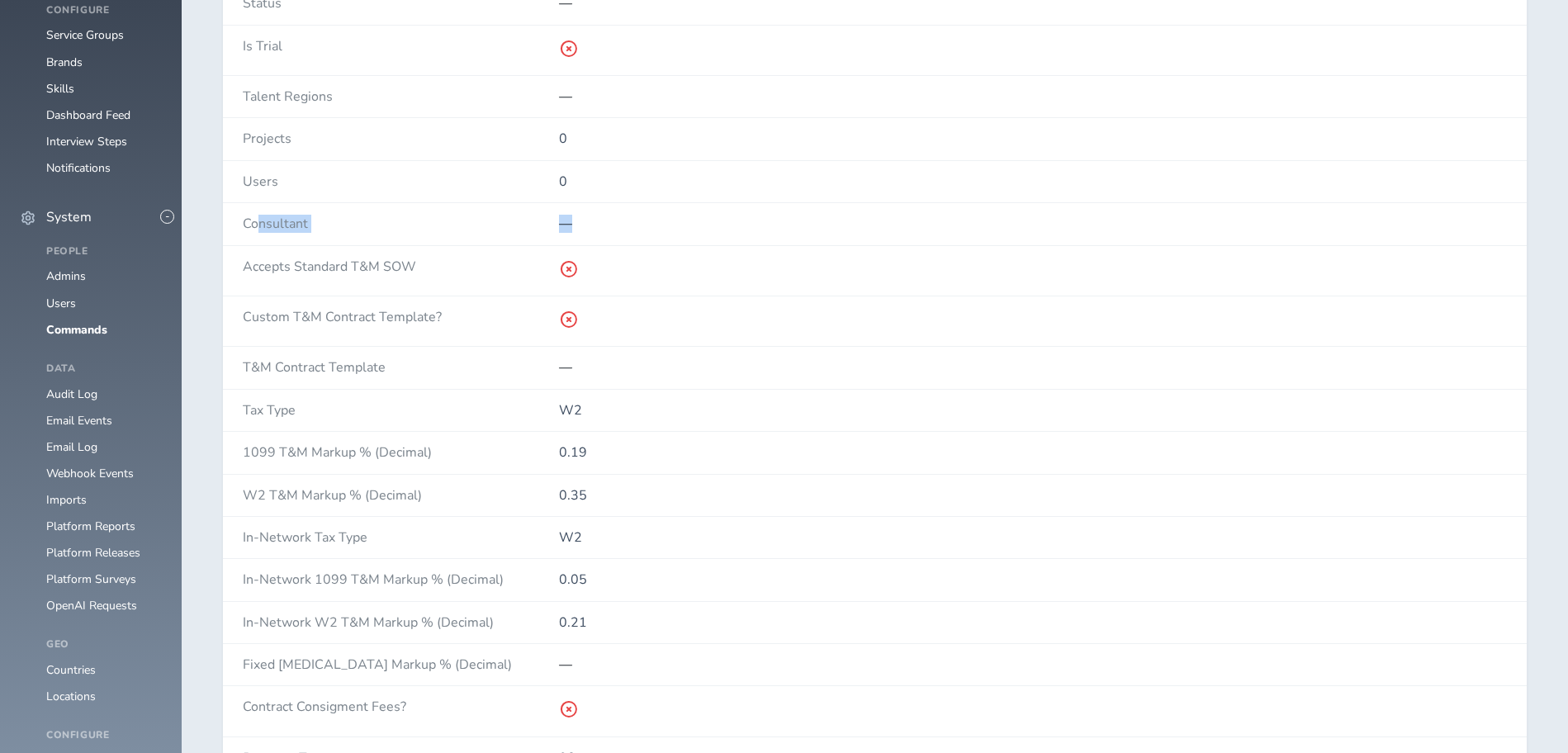
scroll to position [1373, 0]
